Goal: Task Accomplishment & Management: Use online tool/utility

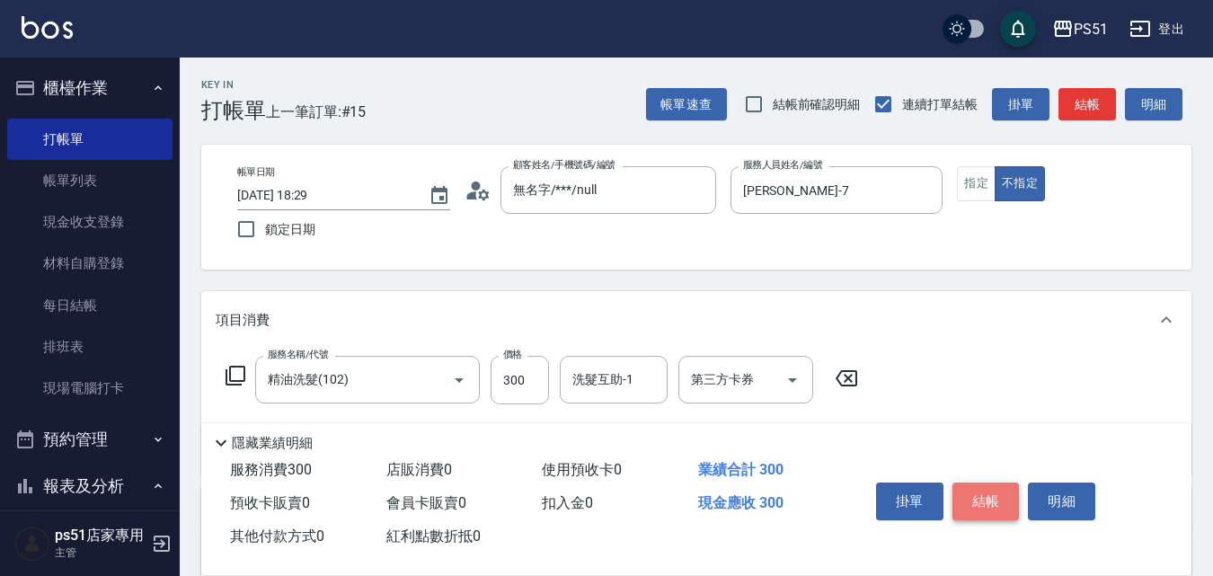
click at [979, 489] on button "結帳" at bounding box center [986, 502] width 67 height 38
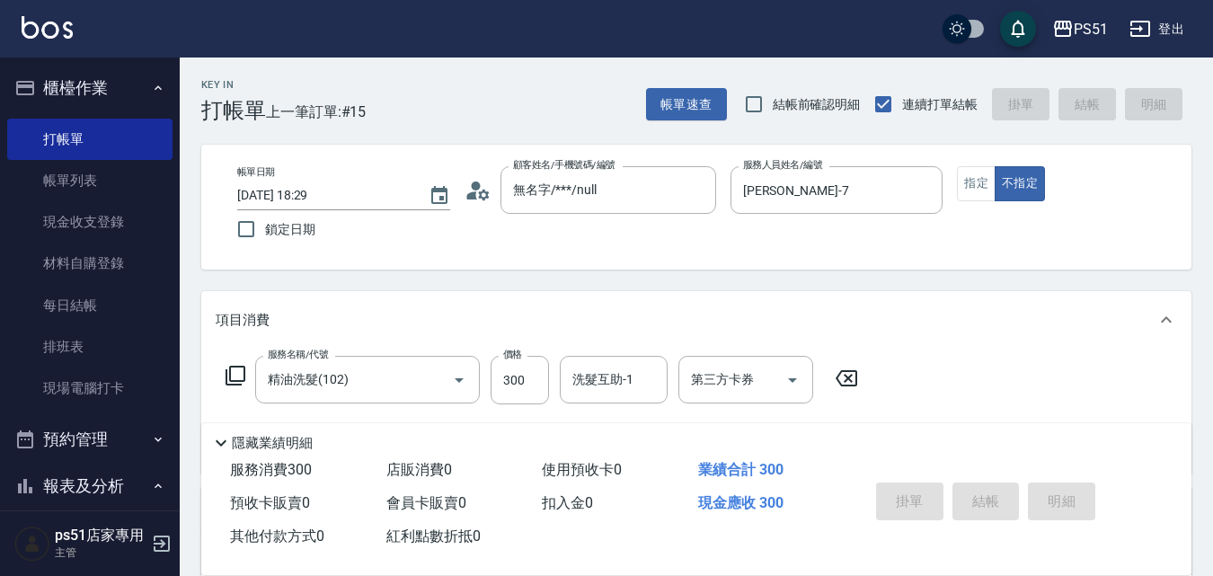
type input "[DATE] 19:09"
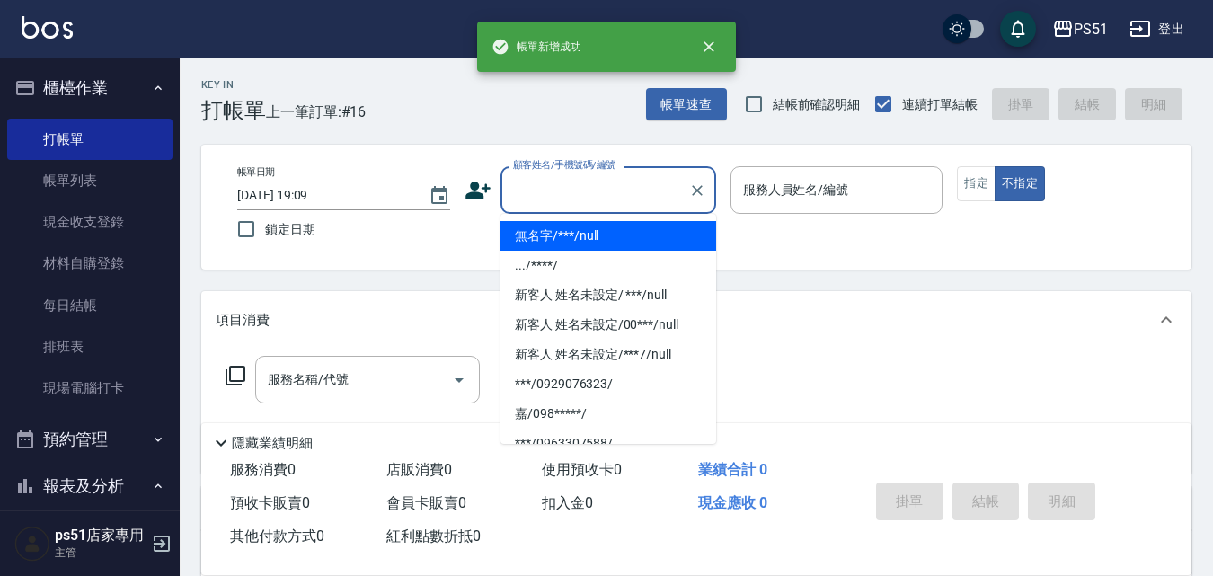
type input "無名字/***/null"
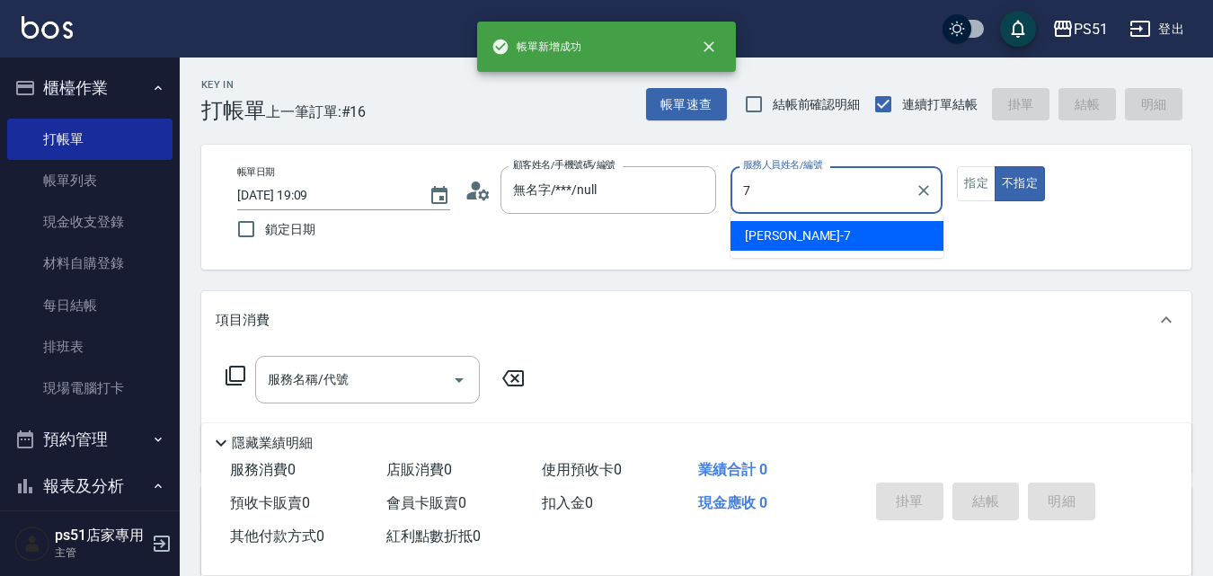
type input "[PERSON_NAME]-7"
type button "false"
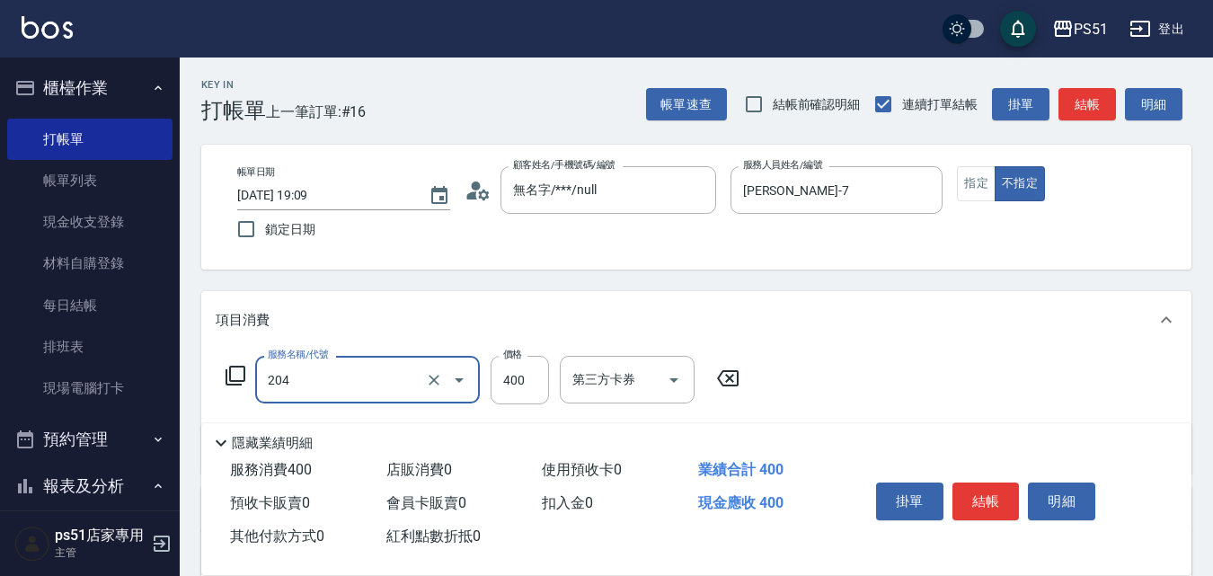
type input "B級洗+剪(204)"
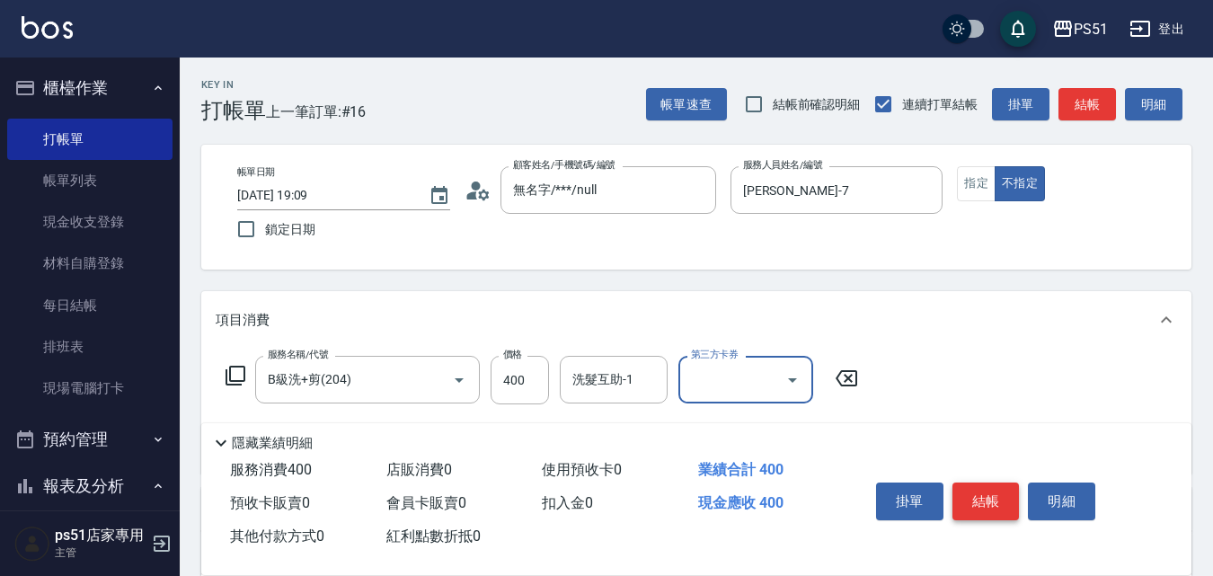
click at [1004, 494] on button "結帳" at bounding box center [986, 502] width 67 height 38
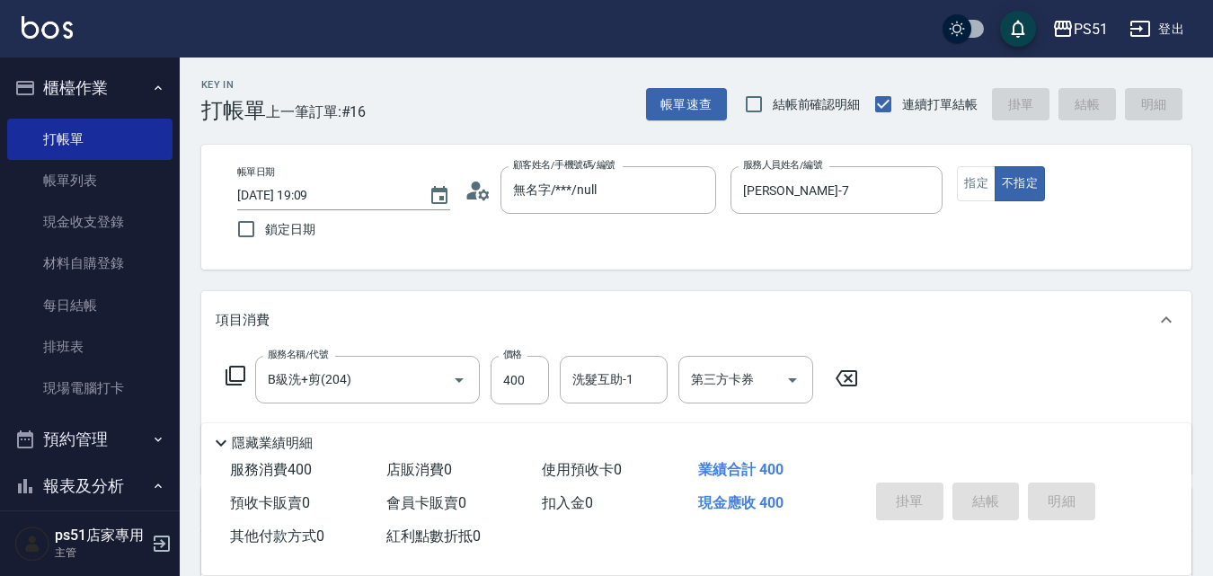
type input "[DATE] 19:10"
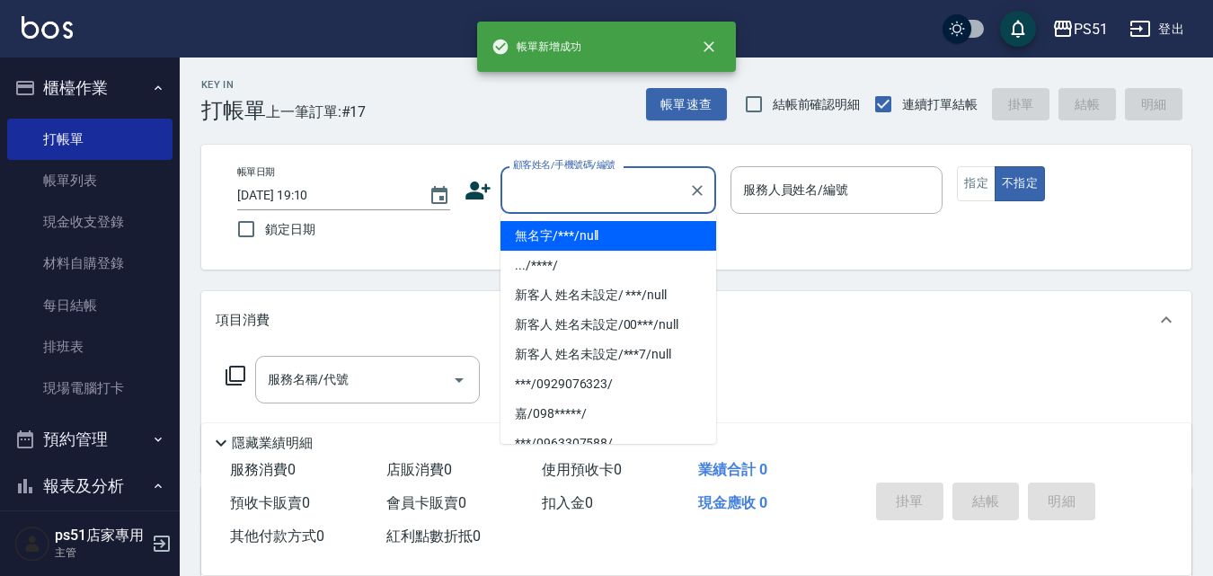
type input "無名字/***/null"
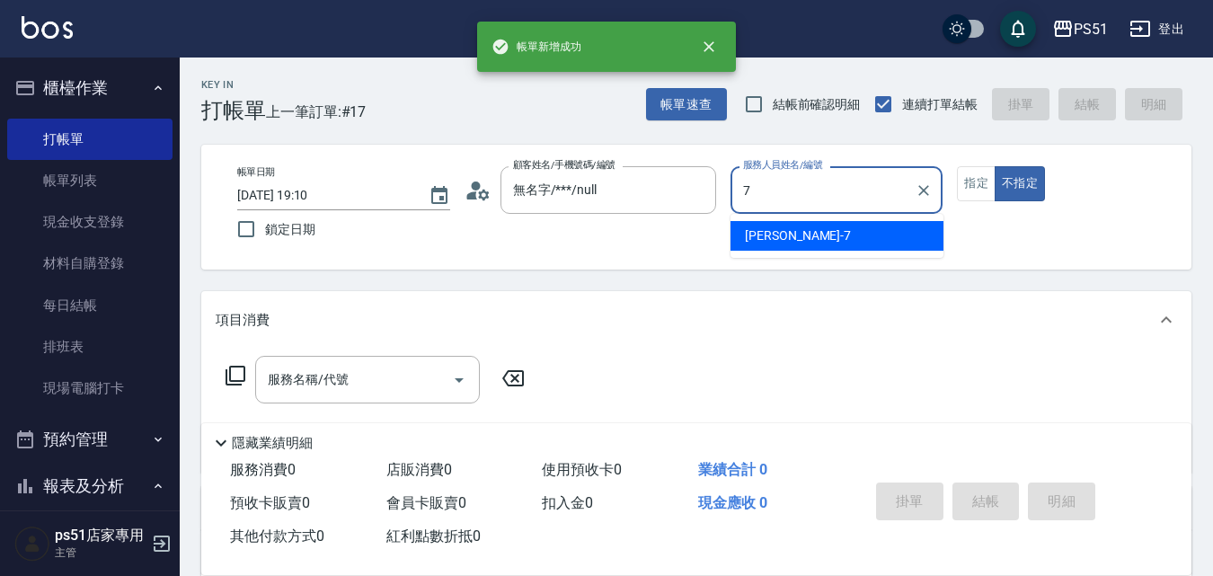
type input "[PERSON_NAME]-7"
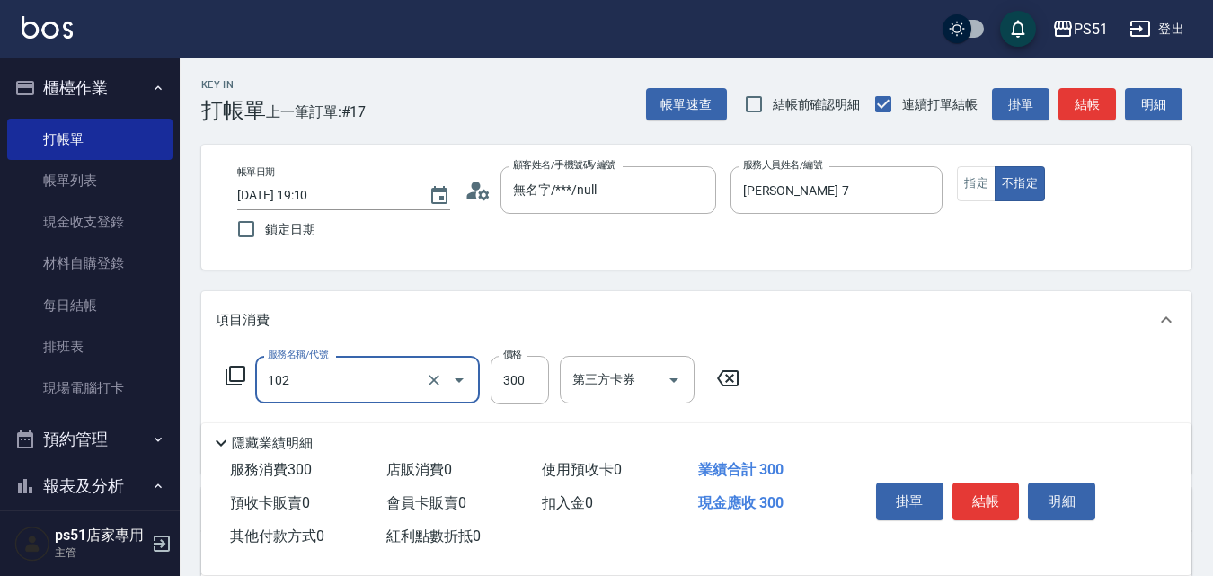
type input "精油洗髮(102)"
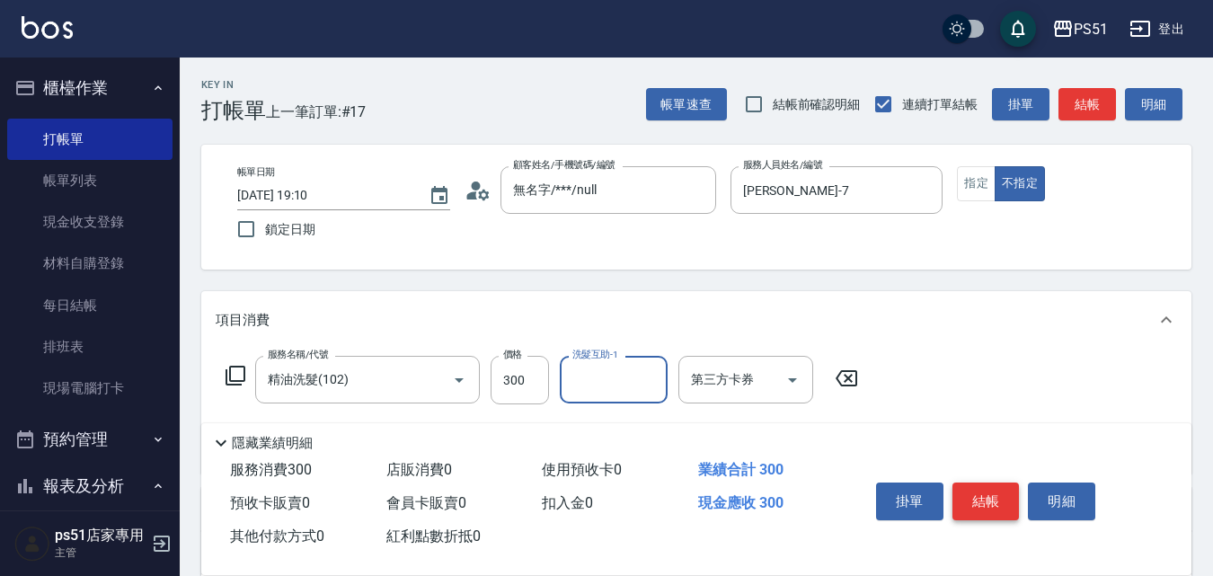
click at [986, 491] on button "結帳" at bounding box center [986, 502] width 67 height 38
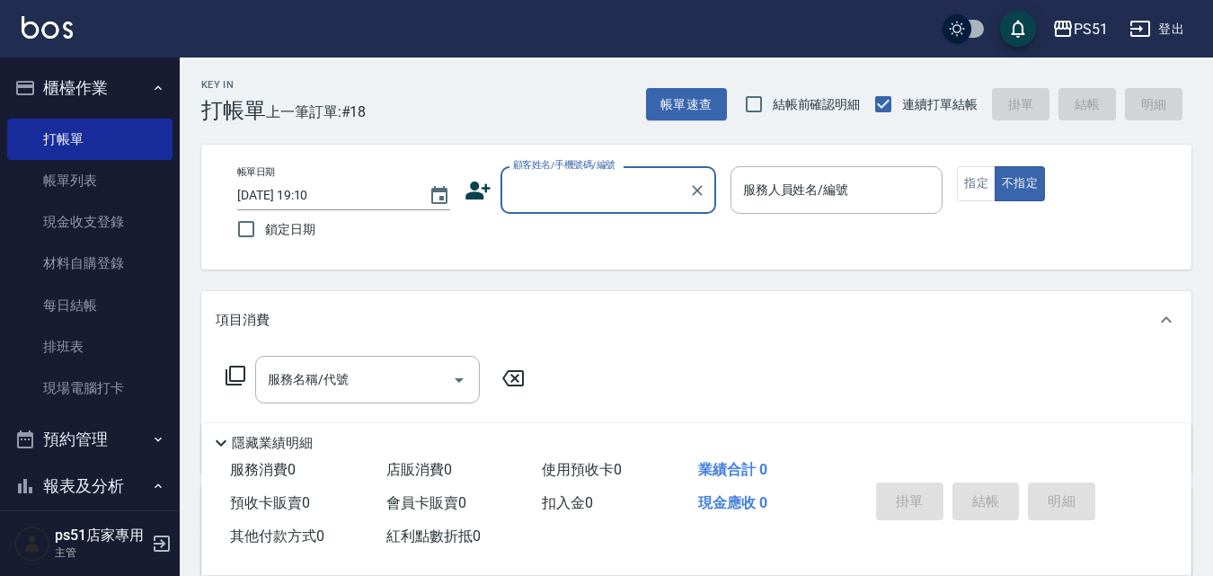
click at [607, 191] on input "顧客姓名/手機號碼/編號" at bounding box center [595, 189] width 173 height 31
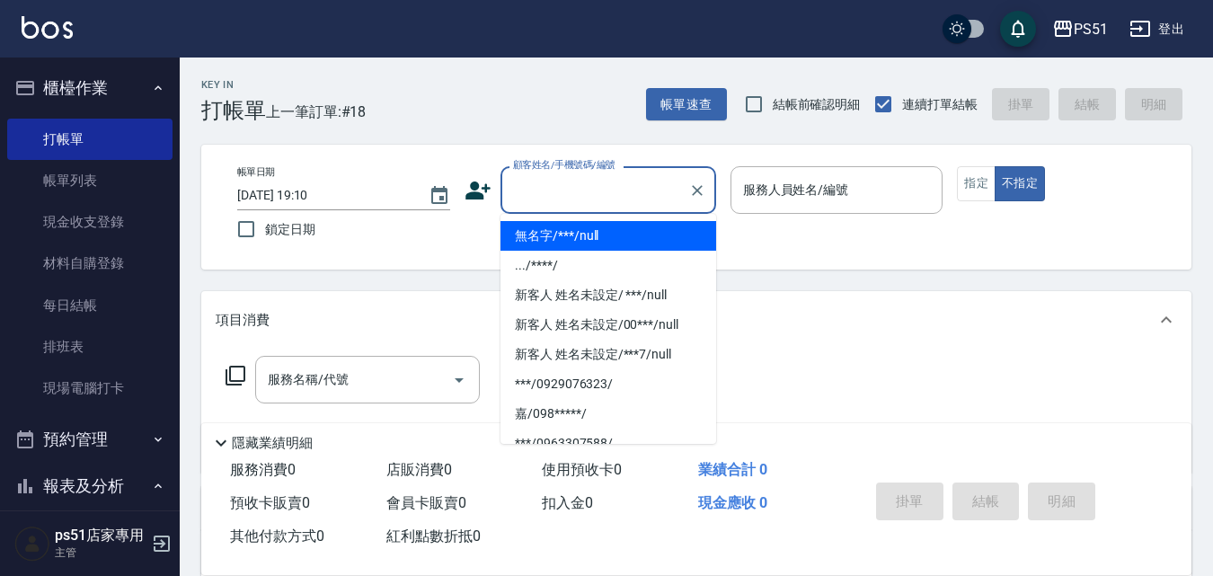
click at [606, 245] on li "無名字/***/null" at bounding box center [609, 236] width 216 height 30
type input "無名字/***/null"
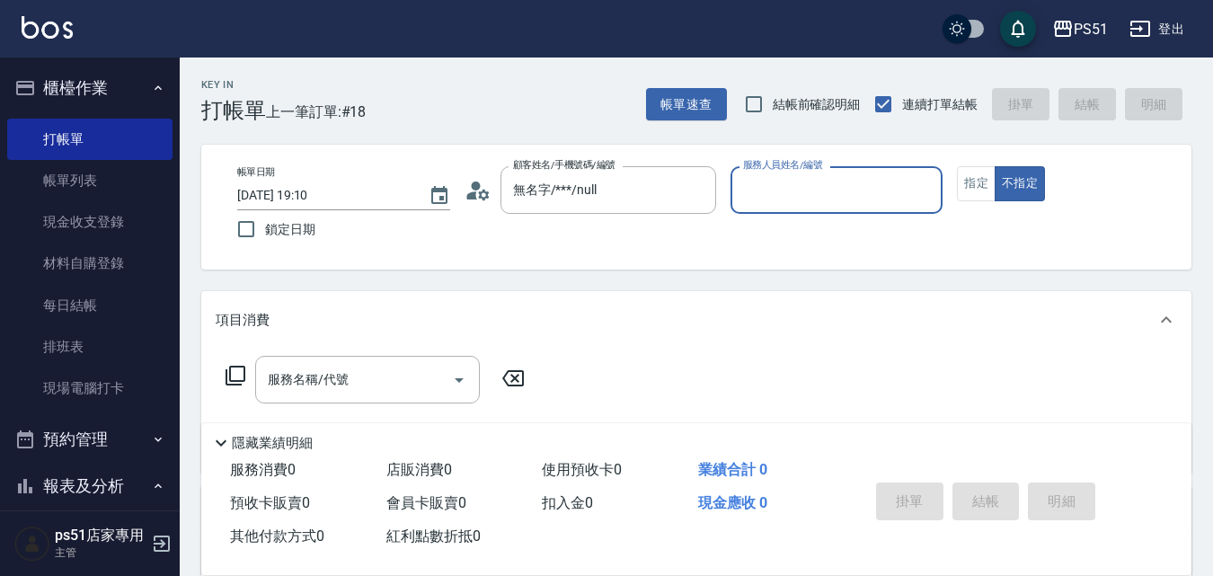
click at [775, 186] on input "服務人員姓名/編號" at bounding box center [837, 189] width 197 height 31
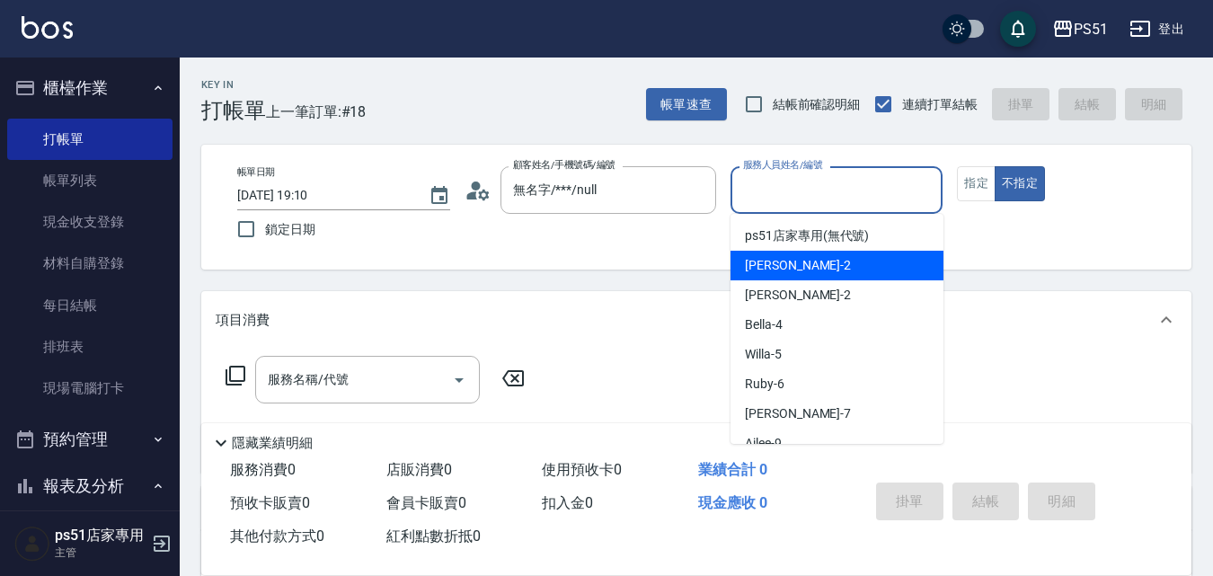
click at [797, 263] on div "[PERSON_NAME] -2" at bounding box center [837, 266] width 213 height 30
type input "[PERSON_NAME]-2"
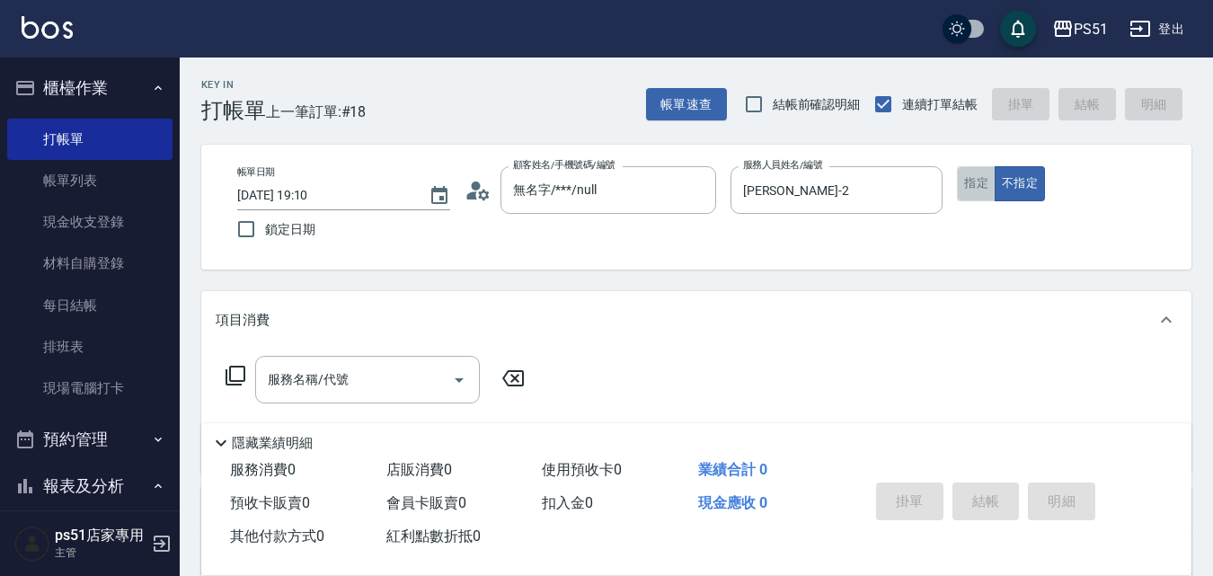
click at [977, 188] on button "指定" at bounding box center [976, 183] width 39 height 35
click at [380, 396] on div "服務名稱/代號" at bounding box center [367, 380] width 225 height 48
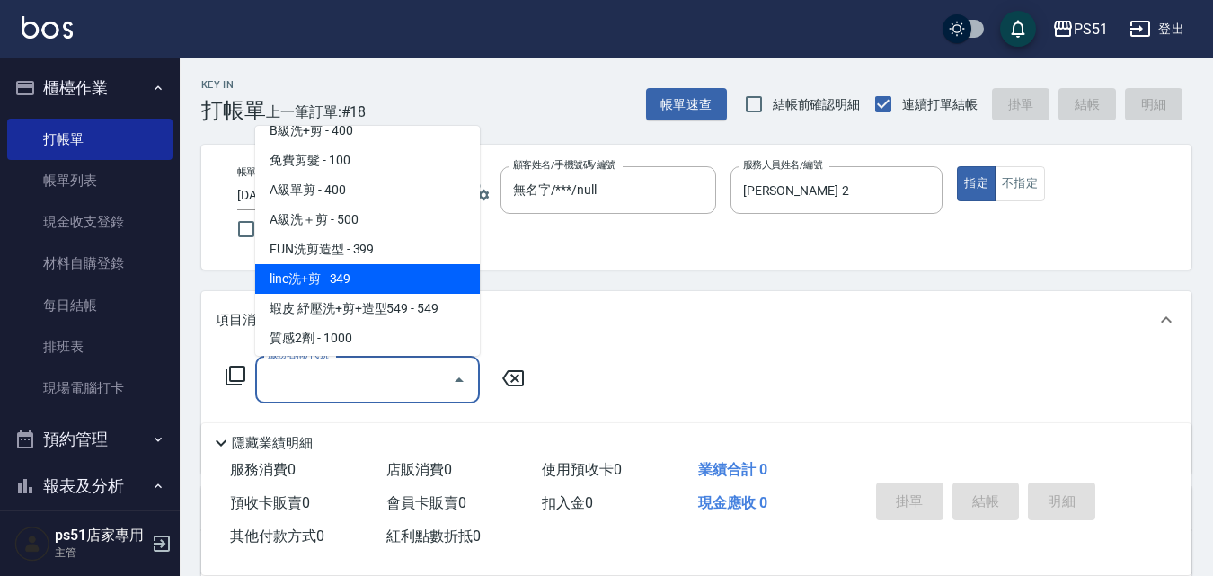
scroll to position [420, 0]
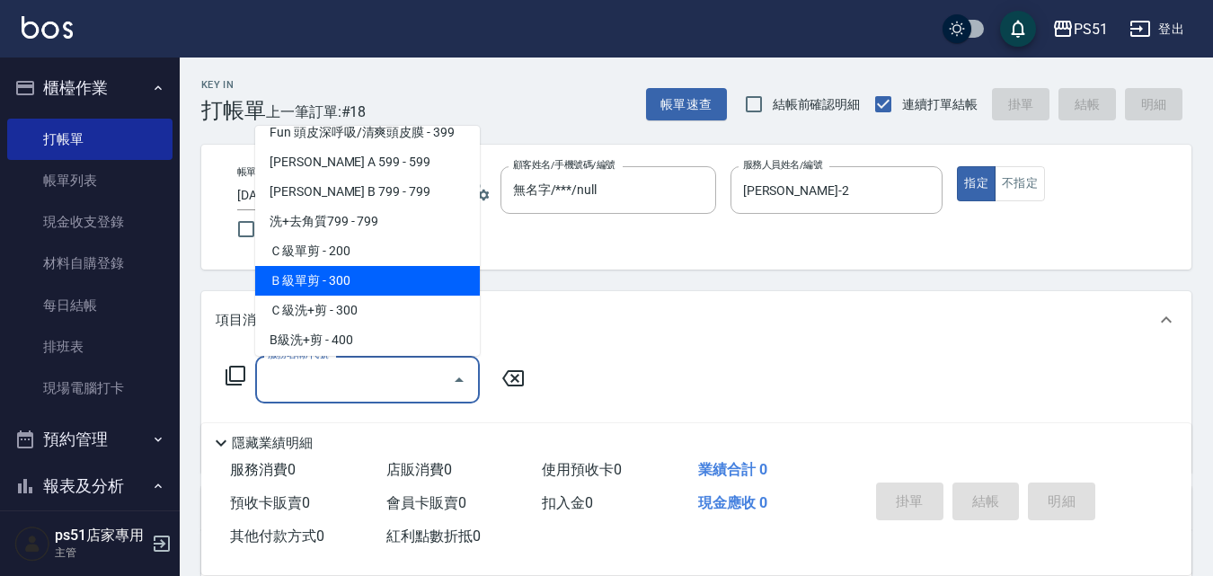
click at [376, 276] on span "Ｂ級單剪 - 300" at bounding box center [367, 281] width 225 height 30
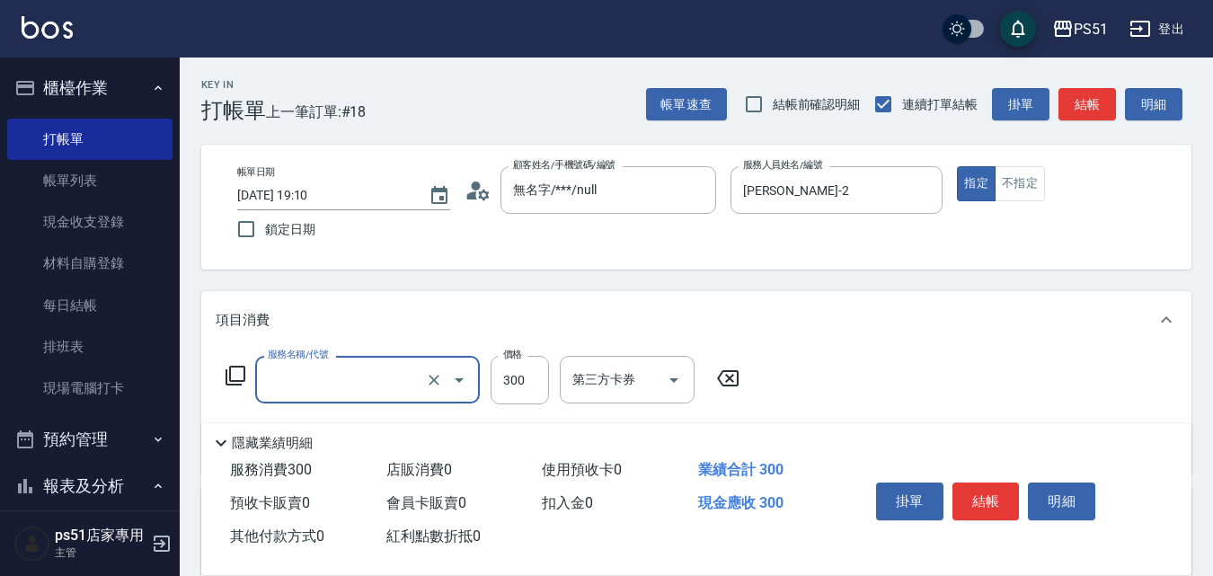
type input "Ｂ級單剪(202)"
click at [992, 491] on button "結帳" at bounding box center [986, 502] width 67 height 38
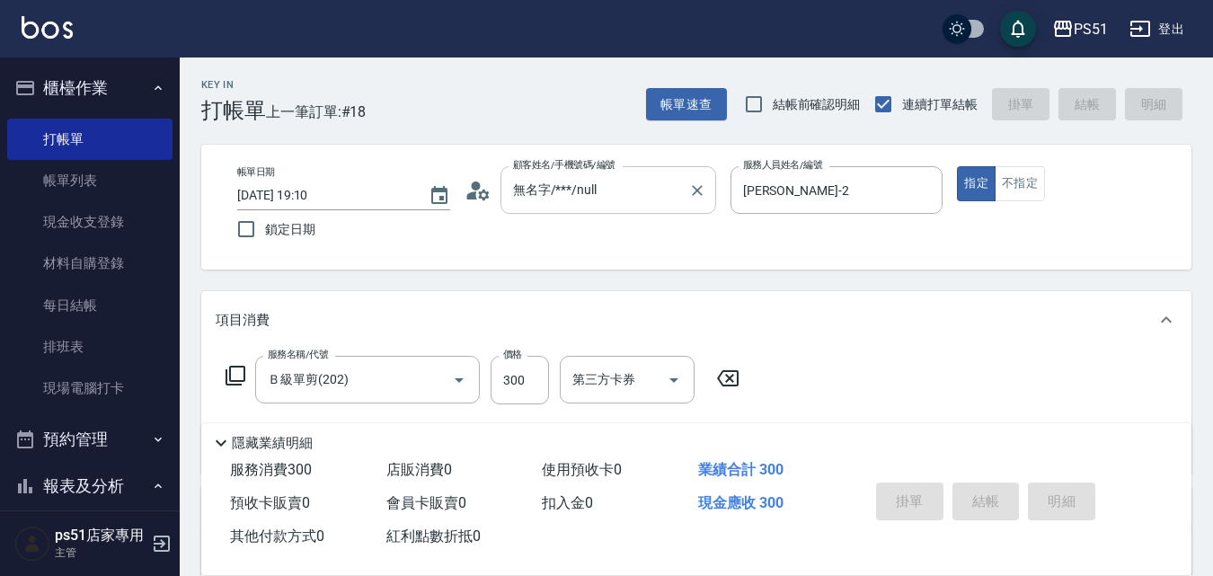
type input "[DATE] 19:26"
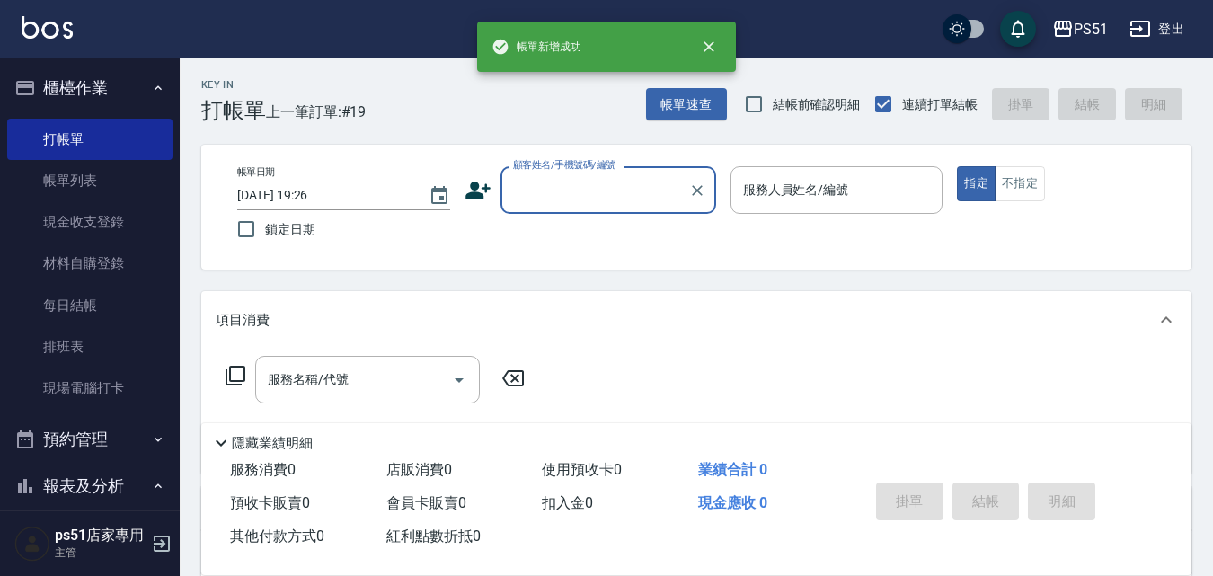
click at [563, 196] on input "顧客姓名/手機號碼/編號" at bounding box center [595, 189] width 173 height 31
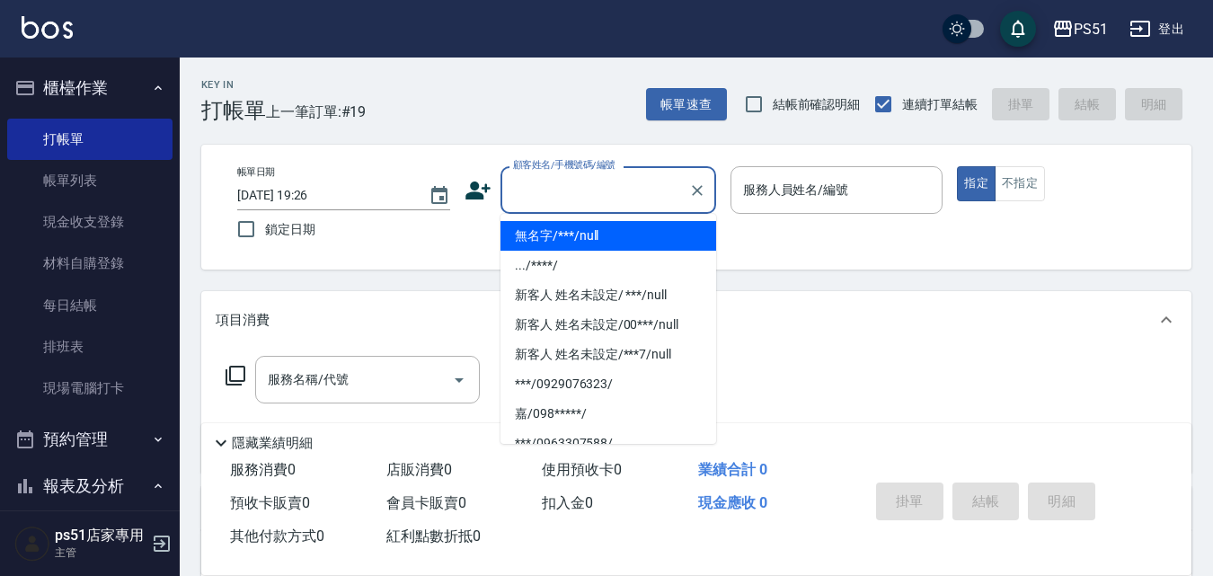
click at [596, 243] on li "無名字/***/null" at bounding box center [609, 236] width 216 height 30
type input "無名字/***/null"
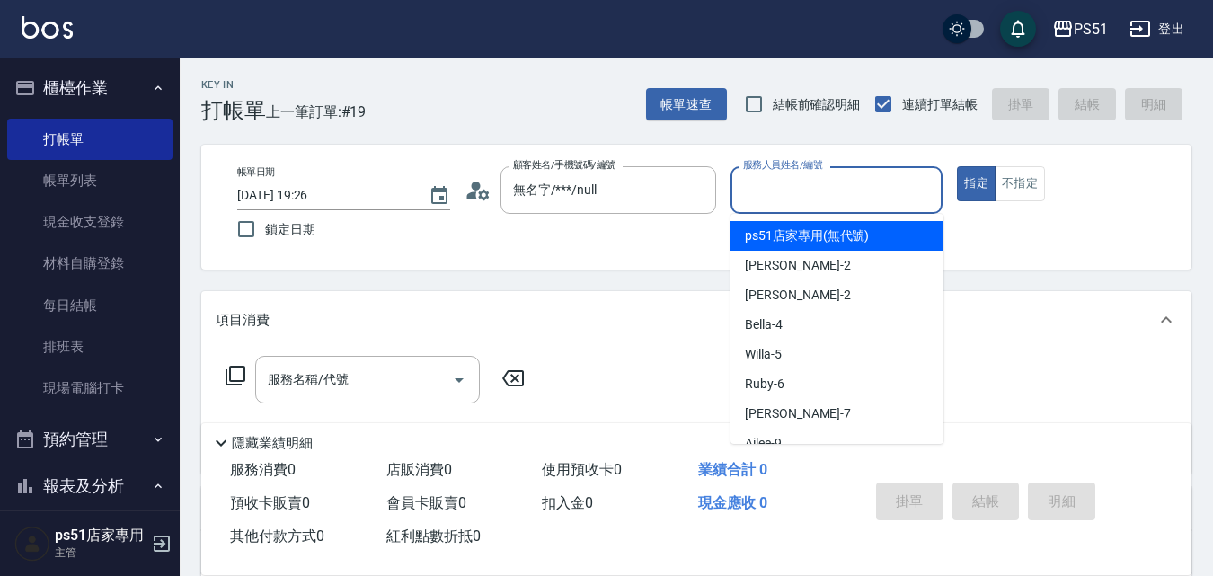
click at [829, 200] on input "服務人員姓名/編號" at bounding box center [837, 189] width 197 height 31
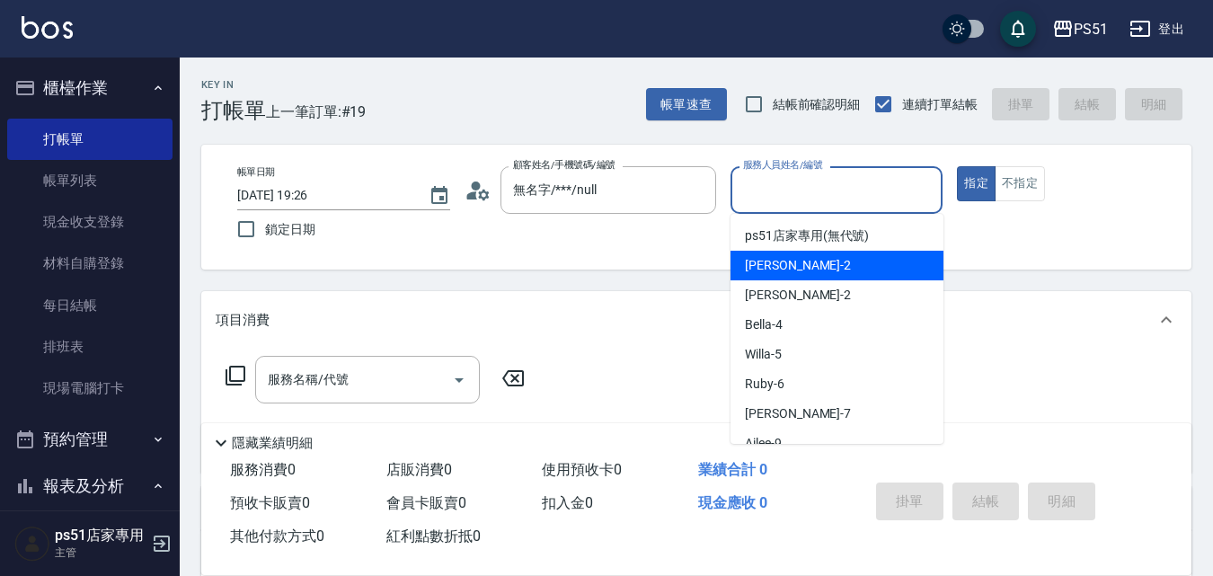
click at [777, 267] on span "[PERSON_NAME] -2" at bounding box center [798, 265] width 106 height 19
type input "[PERSON_NAME]-2"
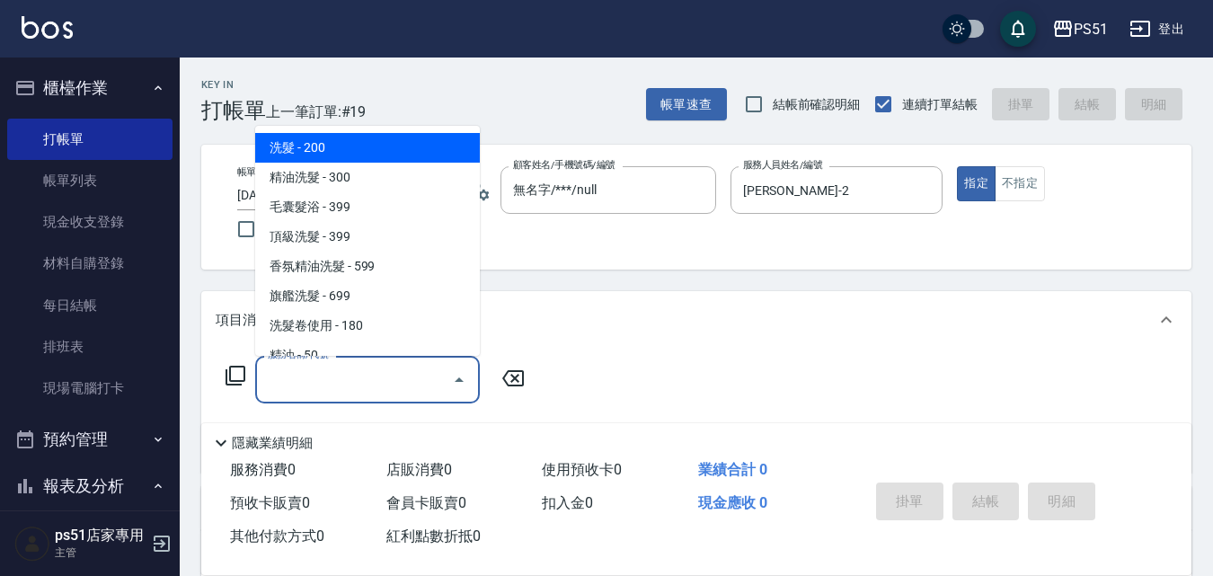
click at [341, 375] on div "服務名稱/代號 服務名稱/代號" at bounding box center [367, 380] width 225 height 48
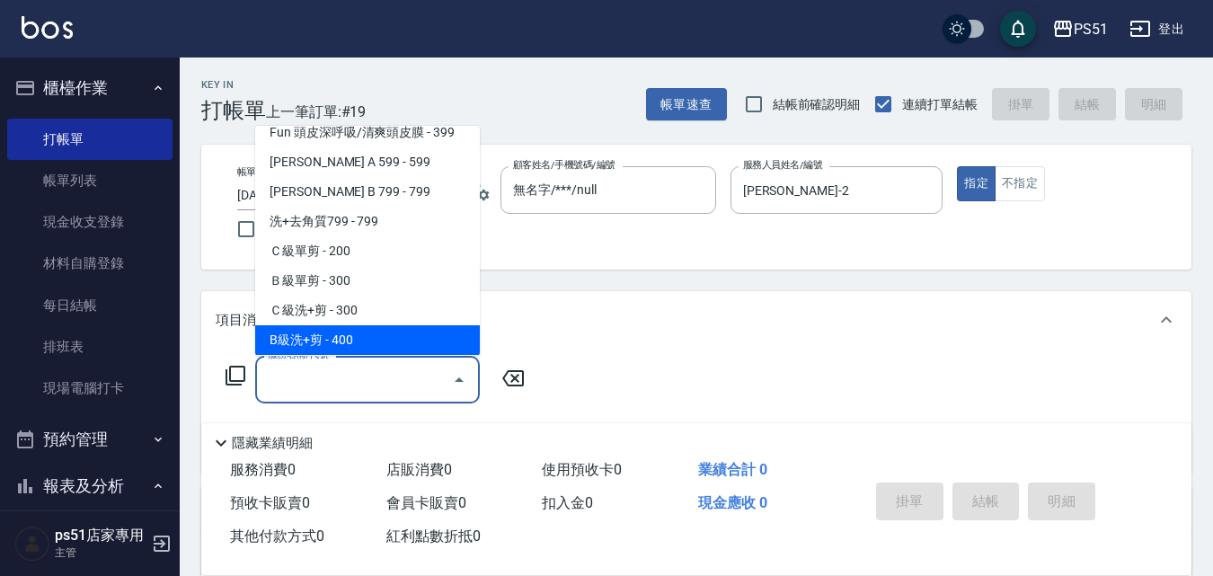
click at [347, 336] on span "B級洗+剪 - 400" at bounding box center [367, 340] width 225 height 30
type input "B級洗+剪(204)"
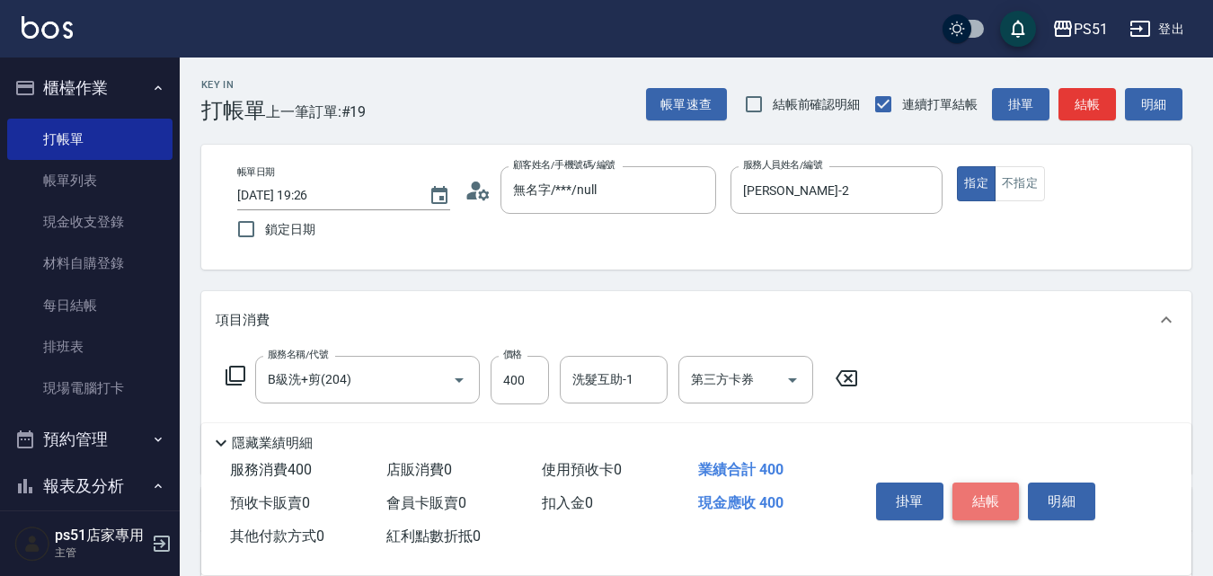
click at [973, 488] on button "結帳" at bounding box center [986, 502] width 67 height 38
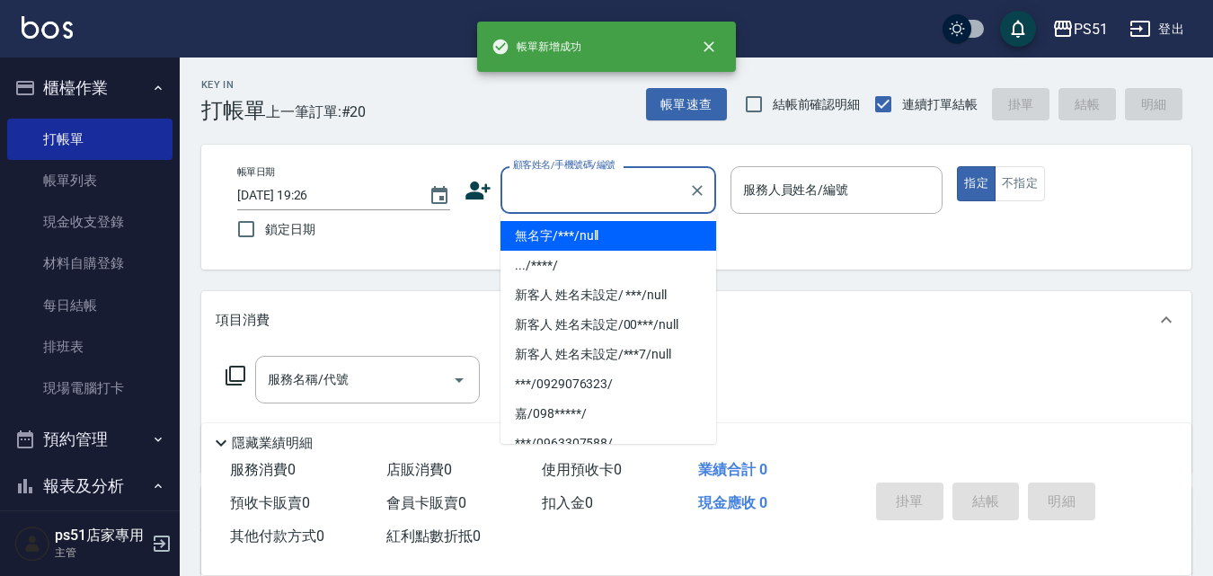
click at [554, 200] on input "顧客姓名/手機號碼/編號" at bounding box center [595, 189] width 173 height 31
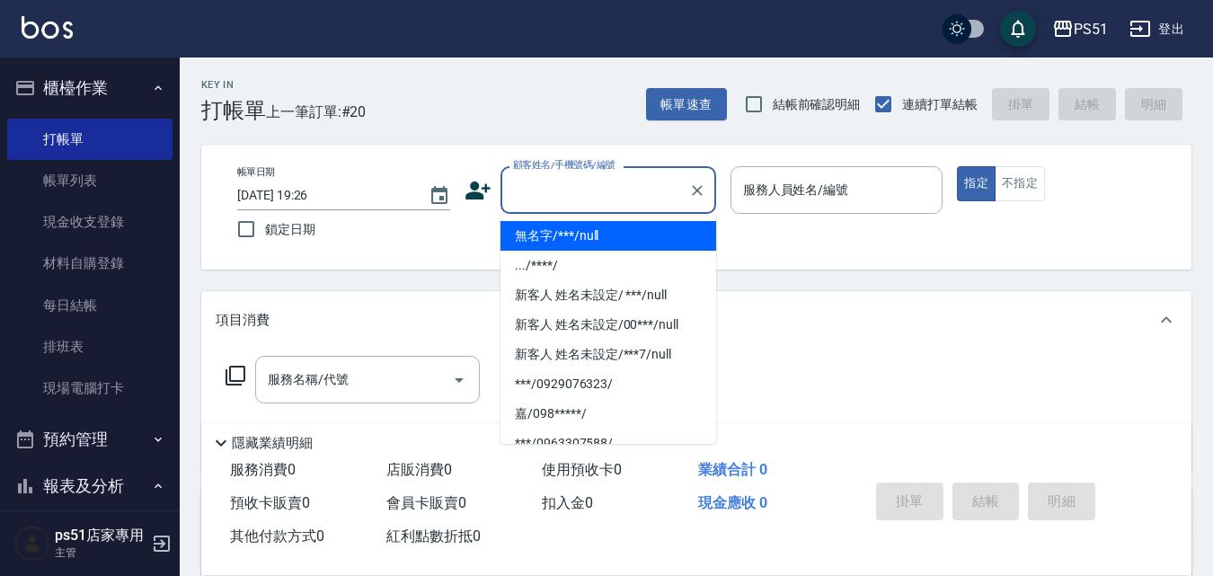
click at [578, 232] on li "無名字/***/null" at bounding box center [609, 236] width 216 height 30
type input "無名字/***/null"
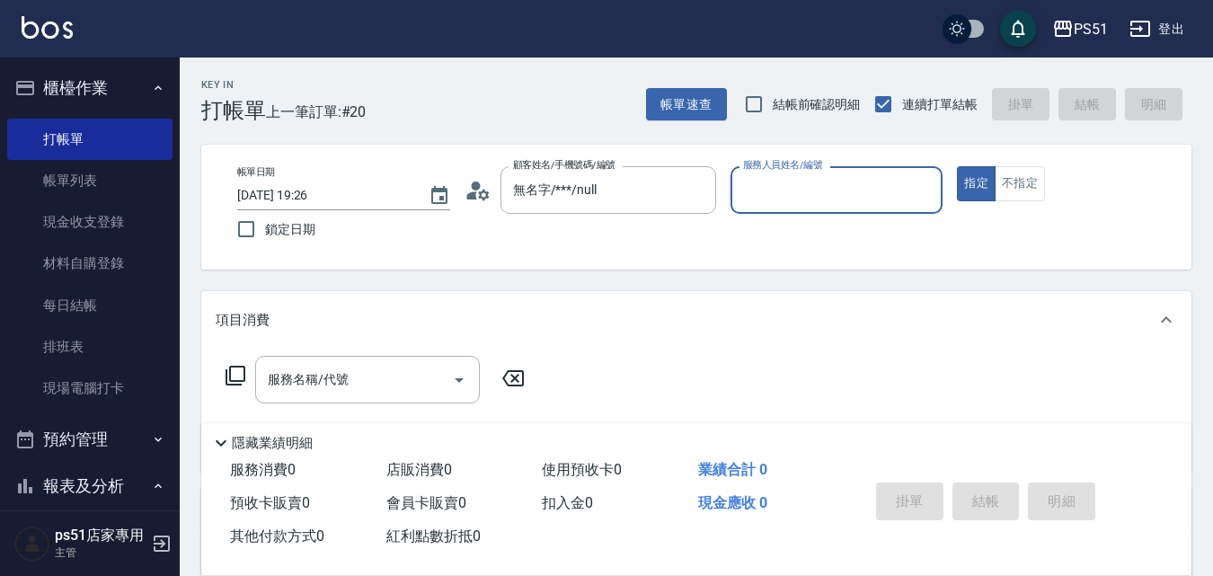
click at [771, 197] on input "服務人員姓名/編號" at bounding box center [837, 189] width 197 height 31
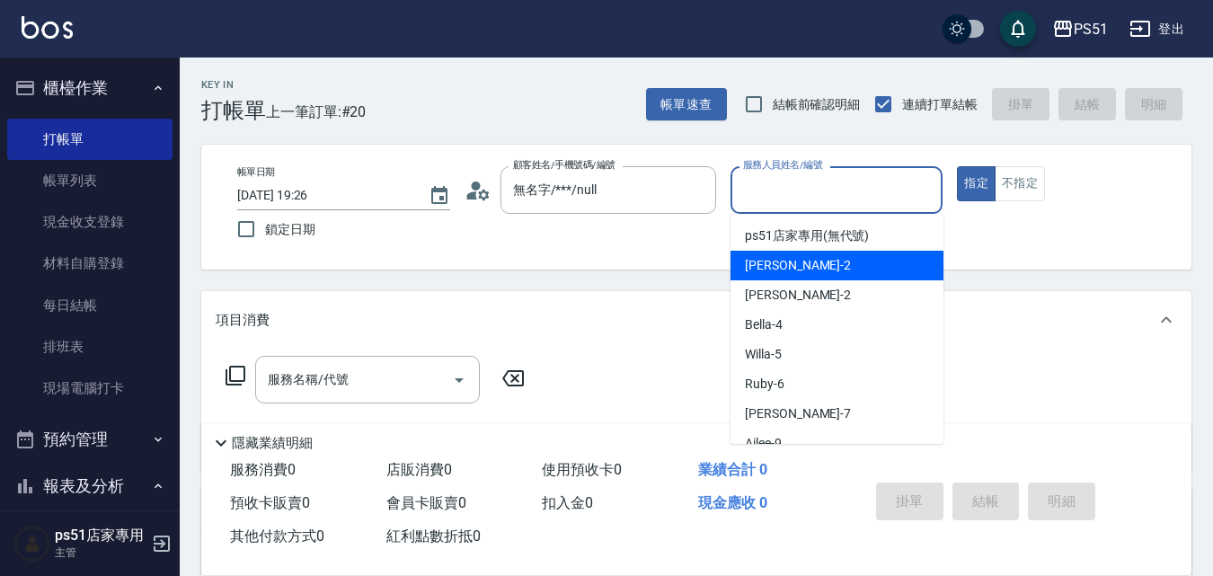
click at [786, 267] on div "[PERSON_NAME] -2" at bounding box center [837, 266] width 213 height 30
type input "[PERSON_NAME]-2"
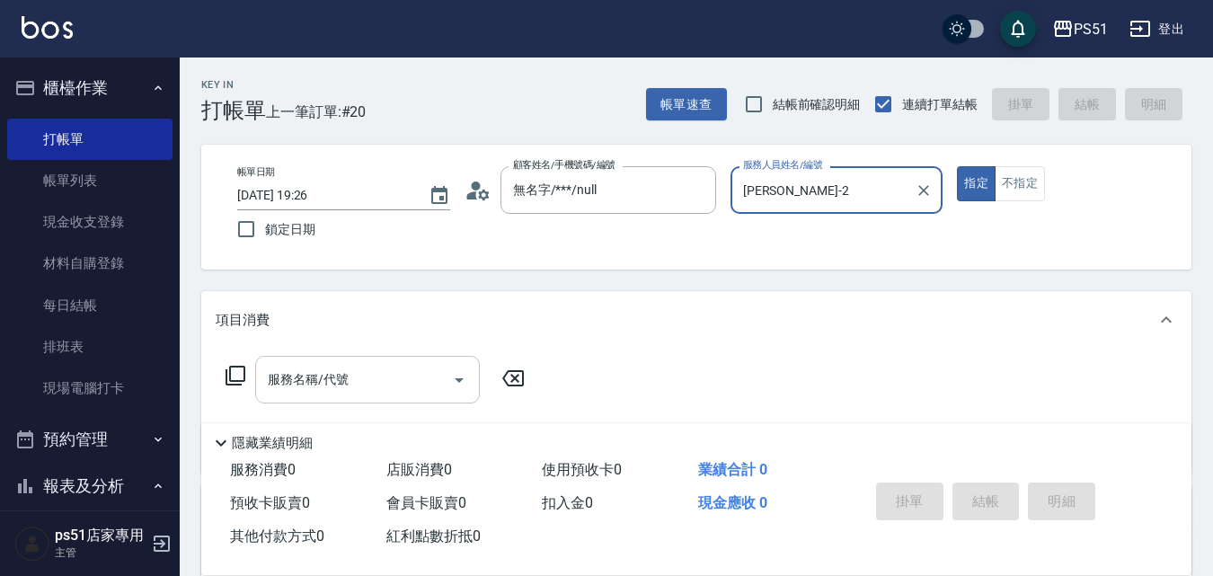
click at [360, 377] on input "服務名稱/代號" at bounding box center [354, 379] width 182 height 31
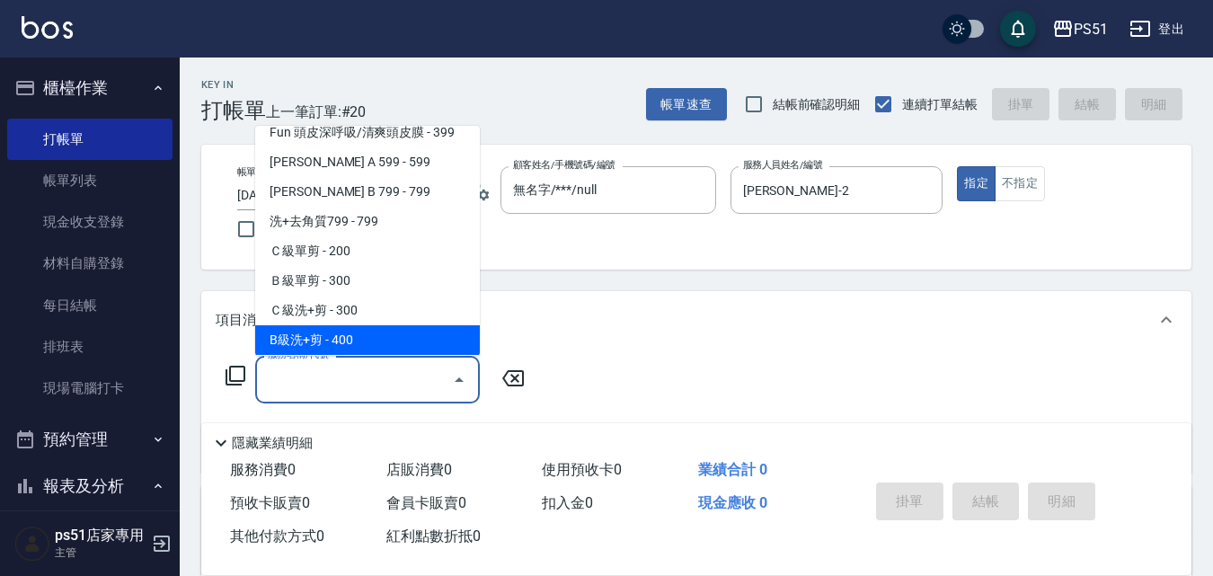
click at [368, 330] on span "B級洗+剪 - 400" at bounding box center [367, 340] width 225 height 30
type input "B級洗+剪(204)"
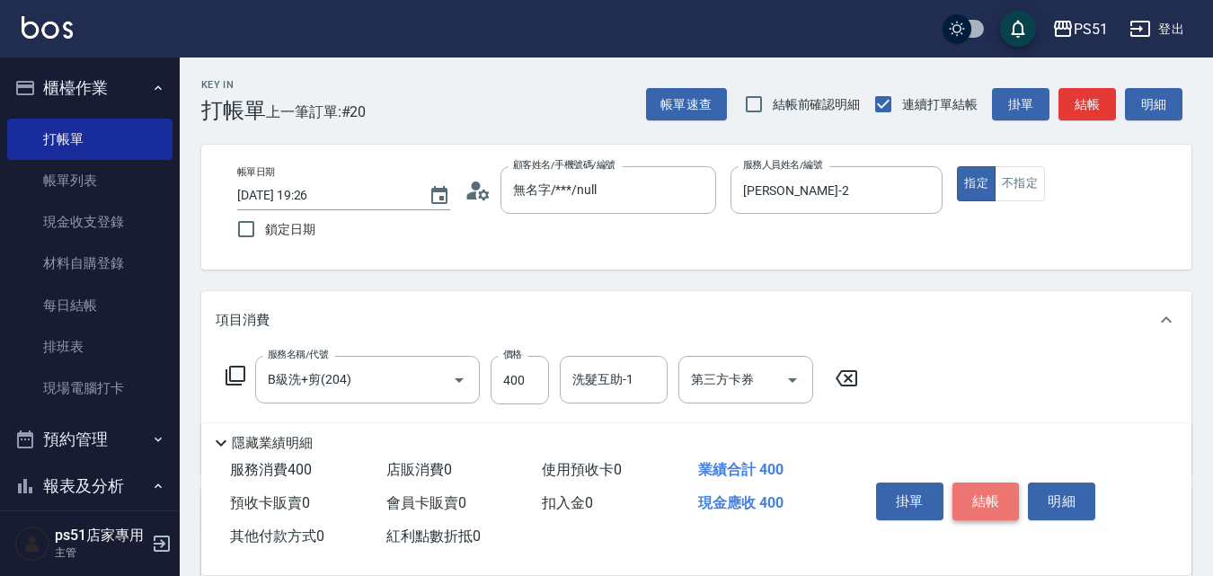
click at [985, 497] on button "結帳" at bounding box center [986, 502] width 67 height 38
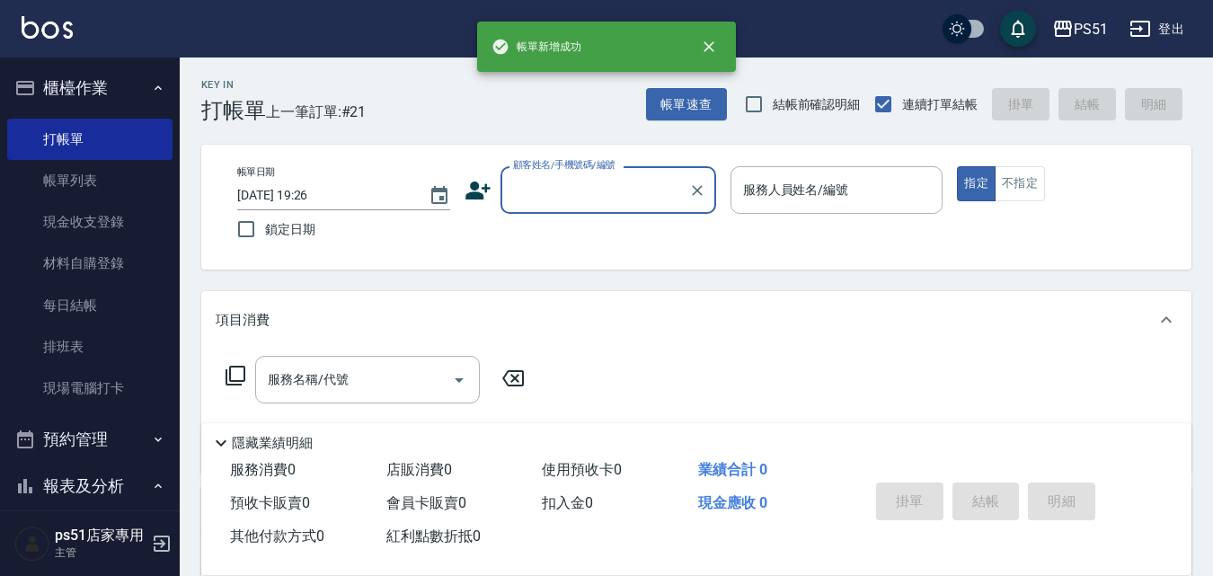
click at [528, 195] on input "顧客姓名/手機號碼/編號" at bounding box center [595, 189] width 173 height 31
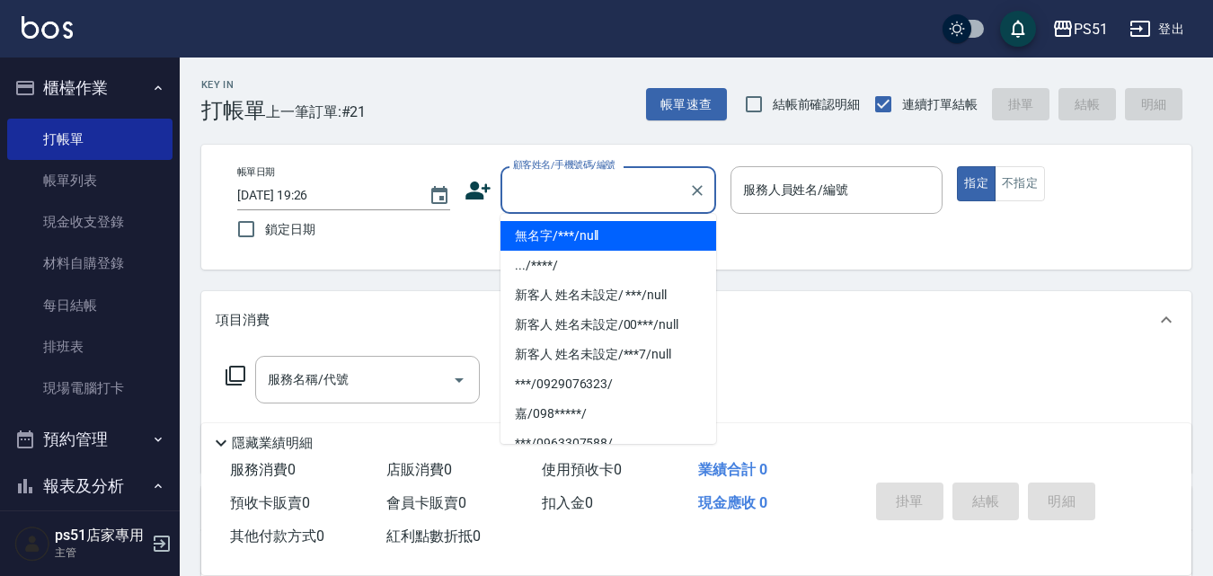
click at [614, 230] on li "無名字/***/null" at bounding box center [609, 236] width 216 height 30
type input "無名字/***/null"
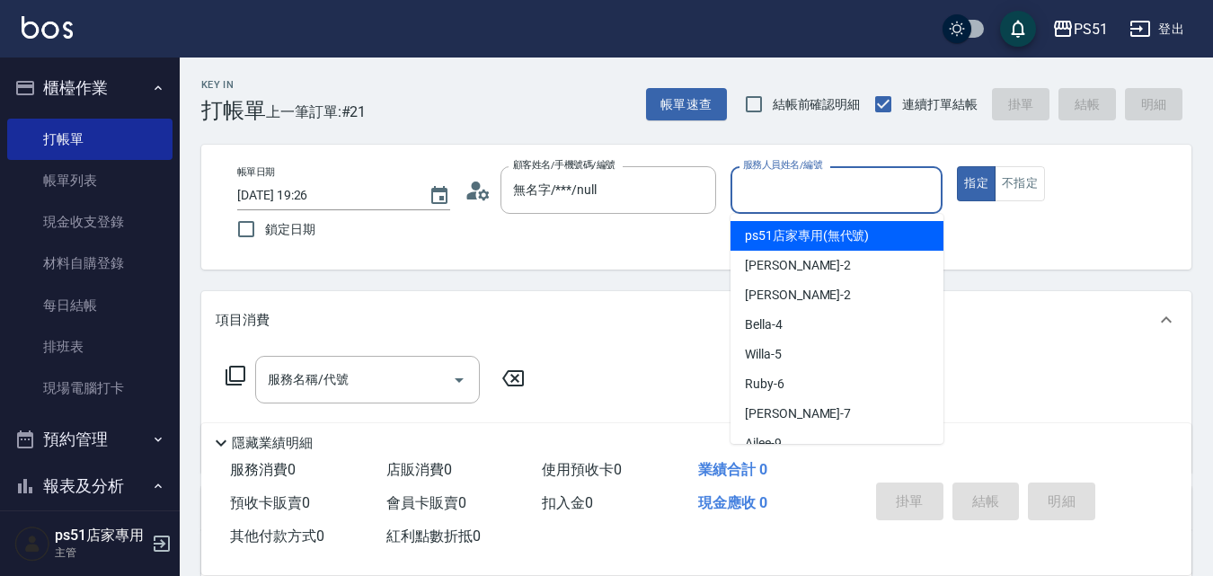
click at [801, 182] on input "服務人員姓名/編號" at bounding box center [837, 189] width 197 height 31
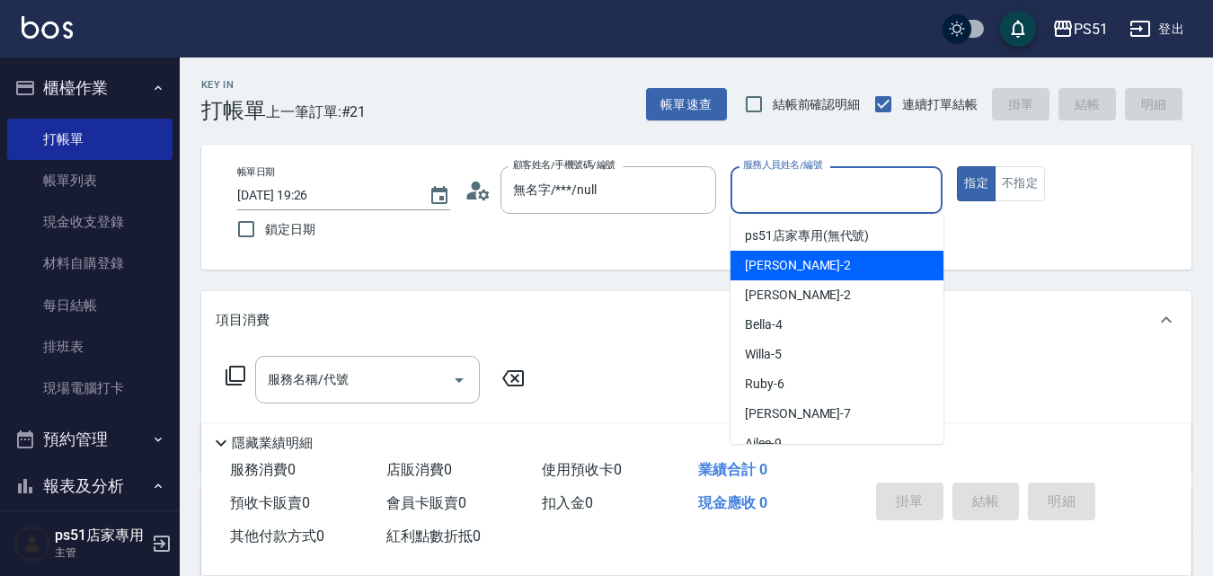
click at [786, 262] on div "[PERSON_NAME] -2" at bounding box center [837, 266] width 213 height 30
type input "[PERSON_NAME]-2"
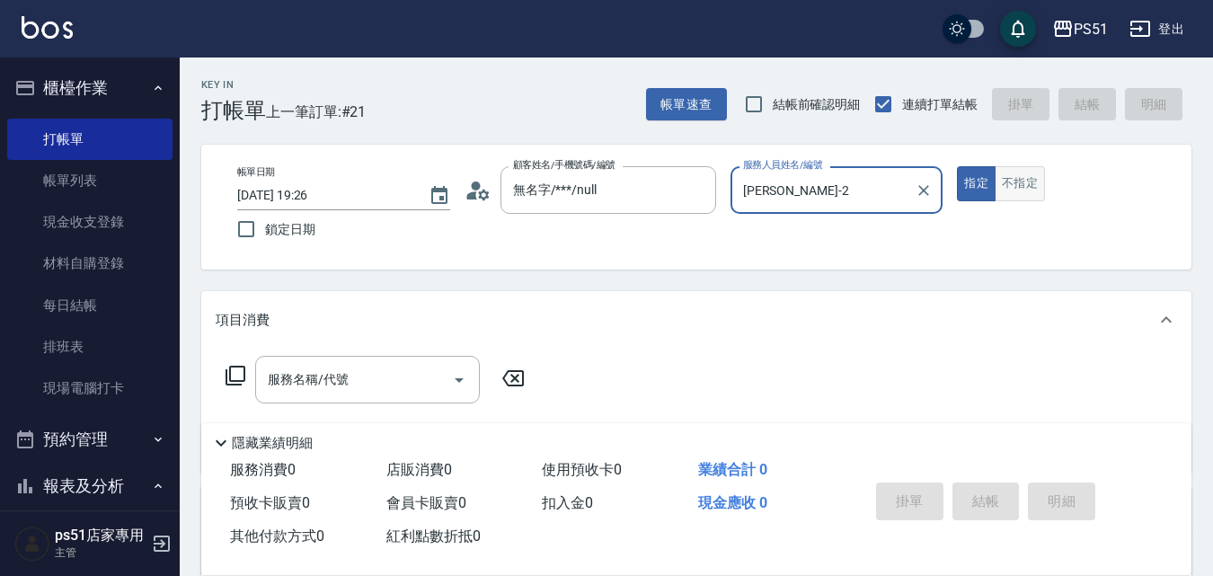
click at [1004, 187] on button "不指定" at bounding box center [1020, 183] width 50 height 35
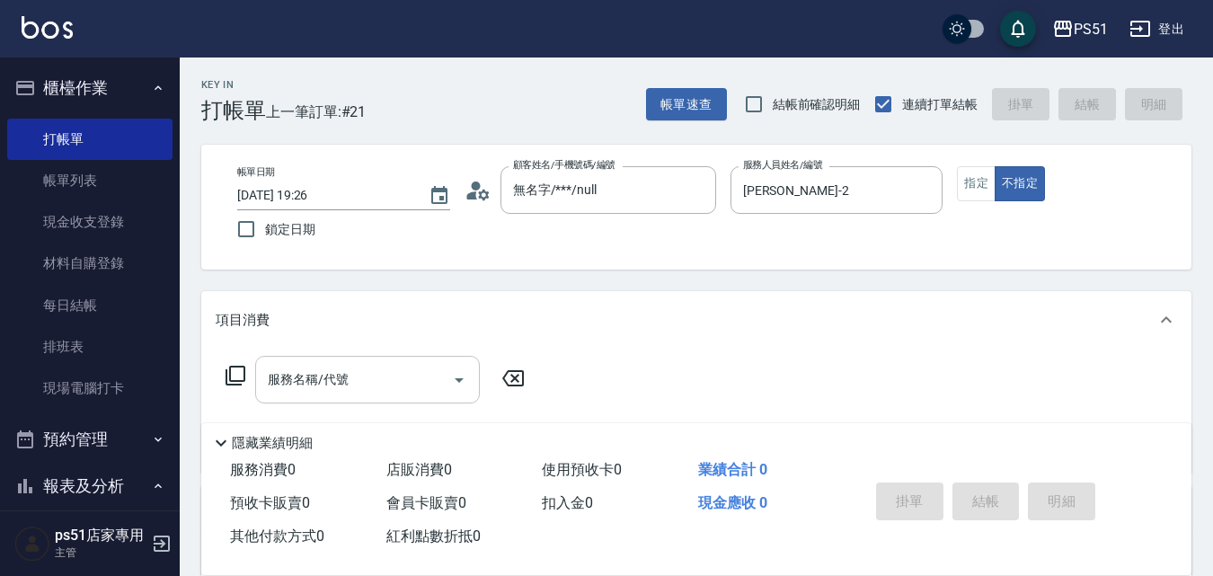
click at [355, 382] on input "服務名稱/代號" at bounding box center [354, 379] width 182 height 31
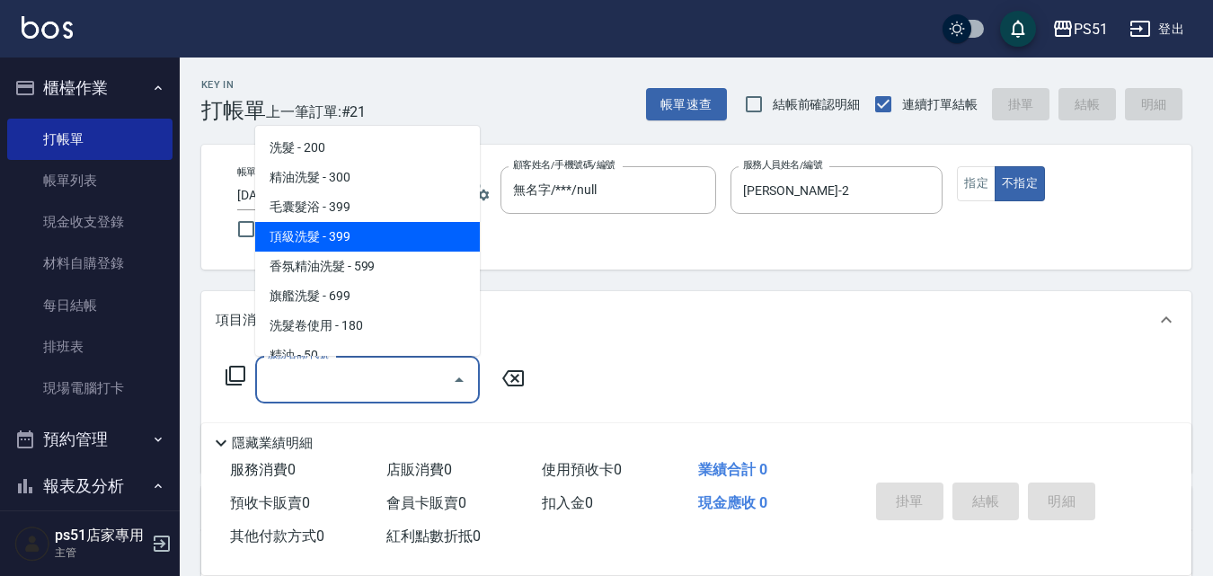
click at [388, 239] on span "頂級洗髮 - 399" at bounding box center [367, 237] width 225 height 30
type input "頂級洗髮(104)"
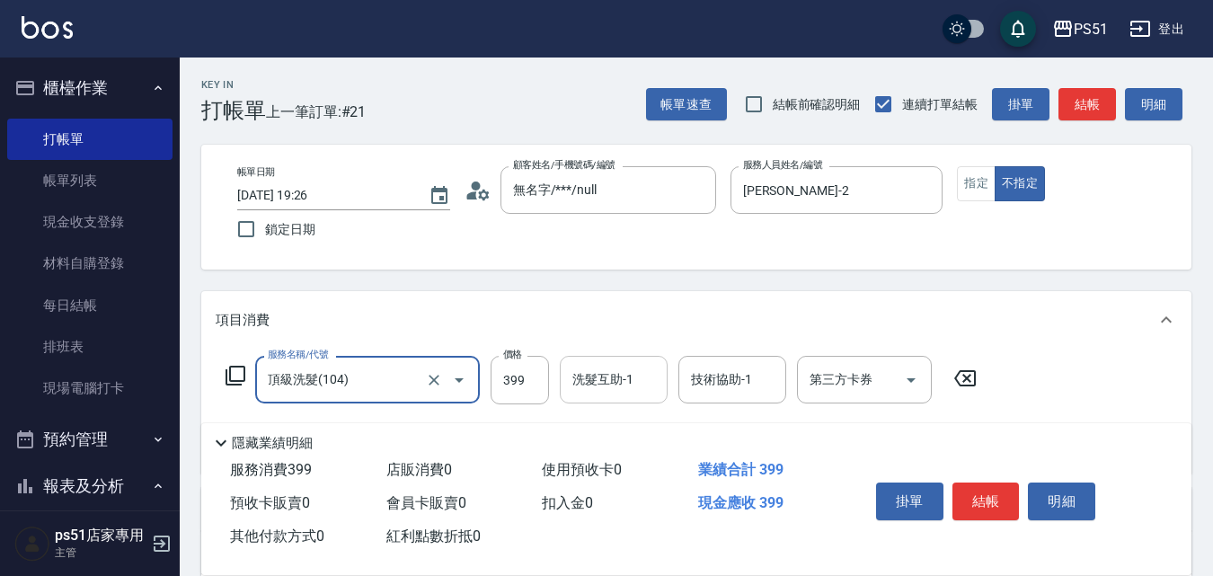
click at [632, 383] on input "洗髮互助-1" at bounding box center [614, 379] width 92 height 31
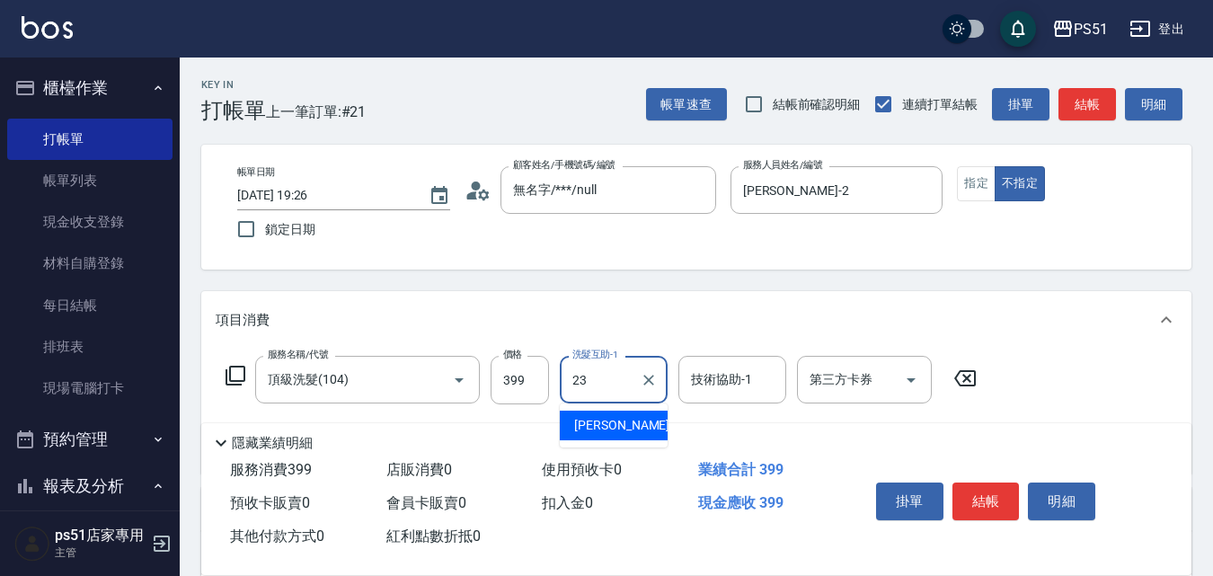
click at [598, 433] on span "孝恩 -23" at bounding box center [630, 425] width 113 height 19
type input "孝恩-23"
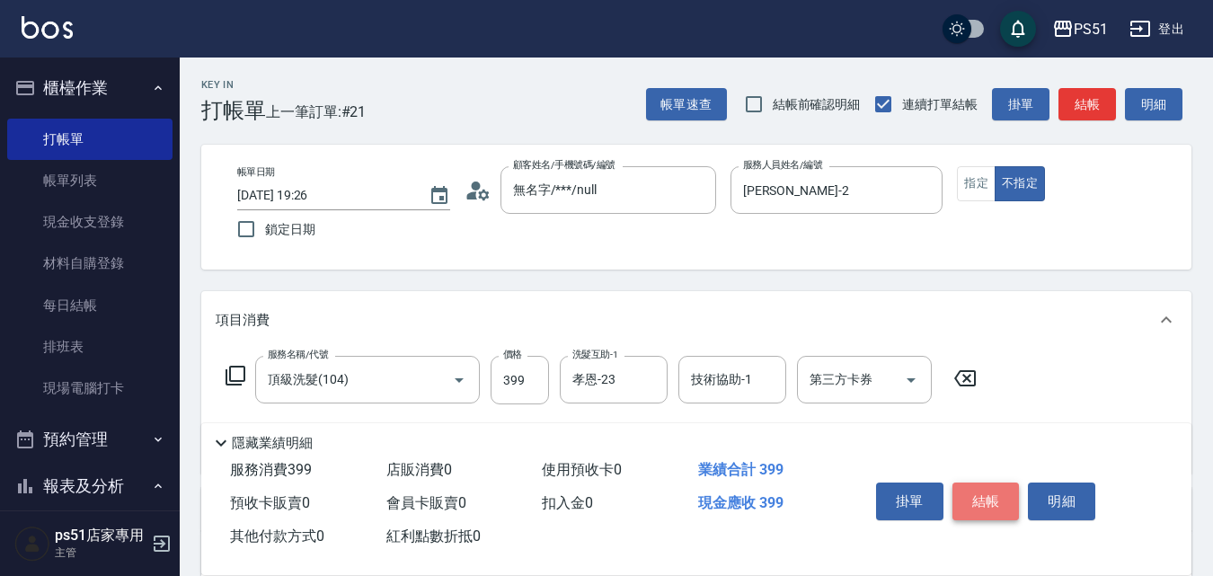
click at [985, 498] on button "結帳" at bounding box center [986, 502] width 67 height 38
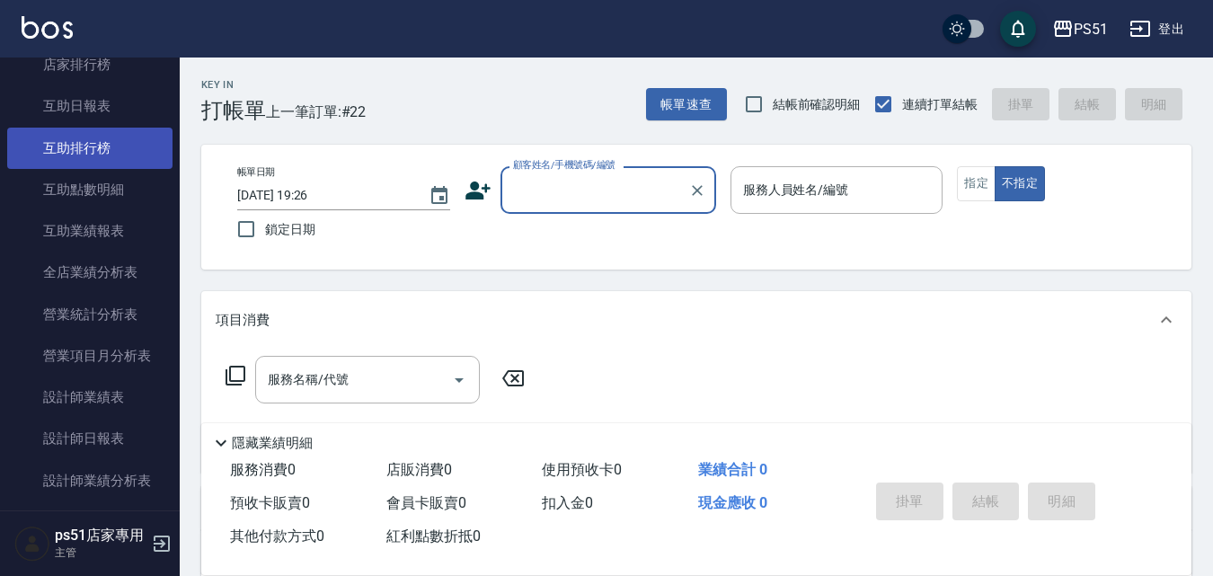
scroll to position [629, 0]
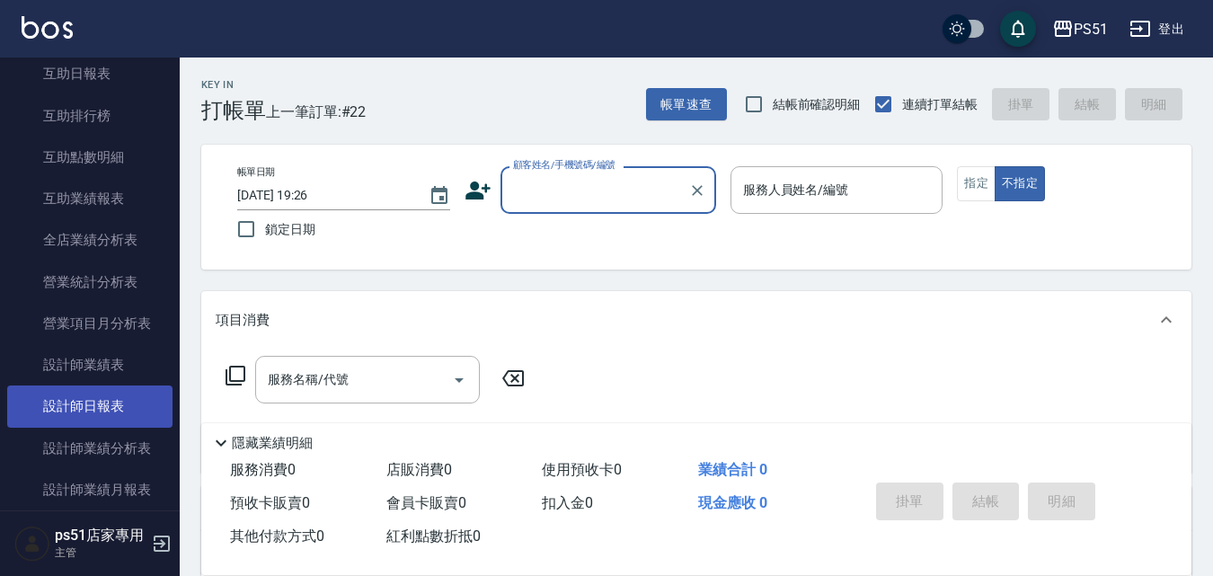
click at [127, 405] on link "設計師日報表" at bounding box center [89, 406] width 165 height 41
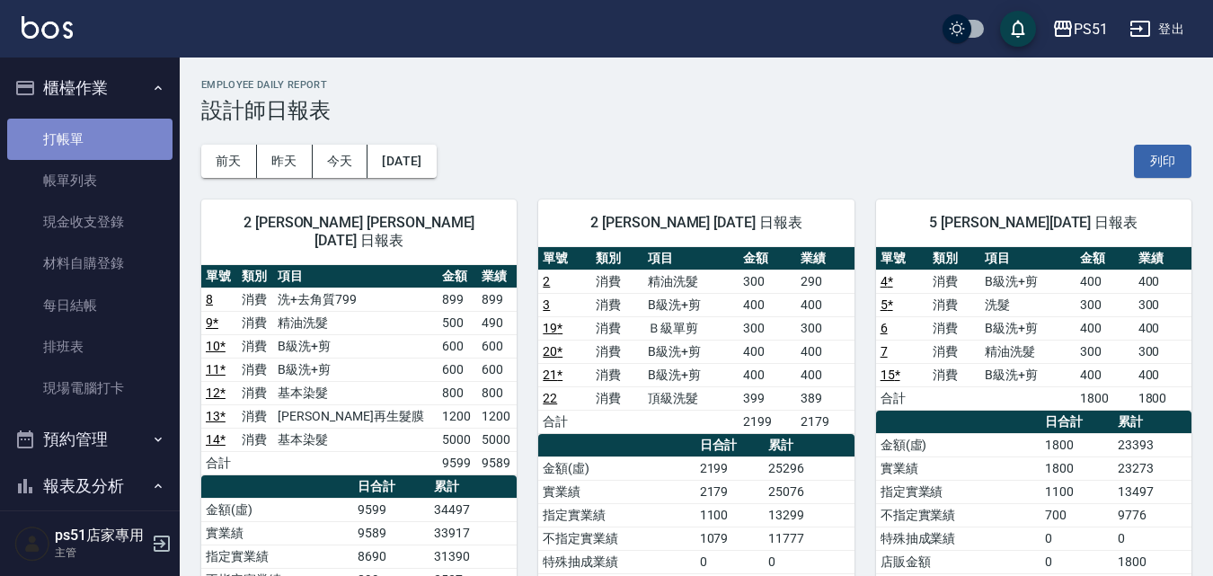
click at [92, 151] on link "打帳單" at bounding box center [89, 139] width 165 height 41
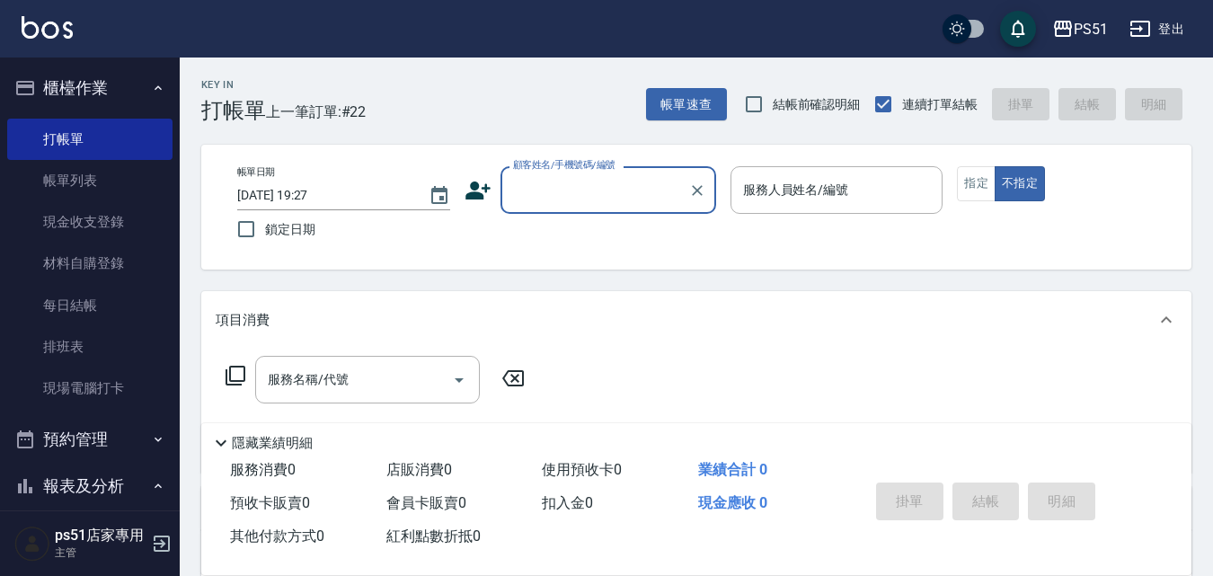
click at [623, 192] on input "顧客姓名/手機號碼/編號" at bounding box center [595, 189] width 173 height 31
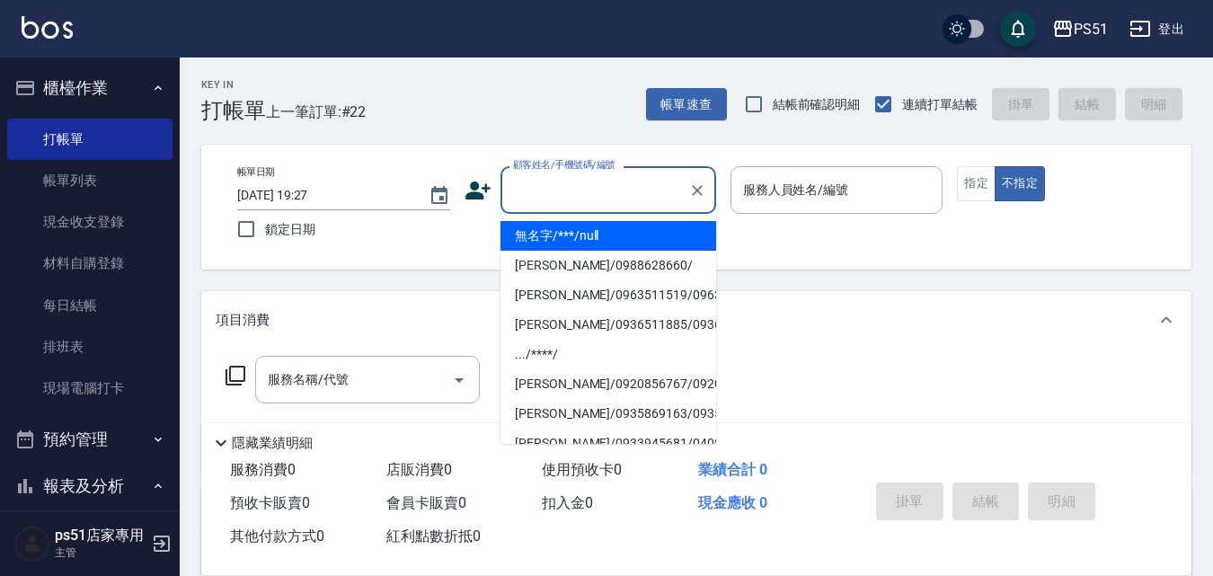
click at [600, 230] on li "無名字/***/null" at bounding box center [609, 236] width 216 height 30
type input "無名字/***/null"
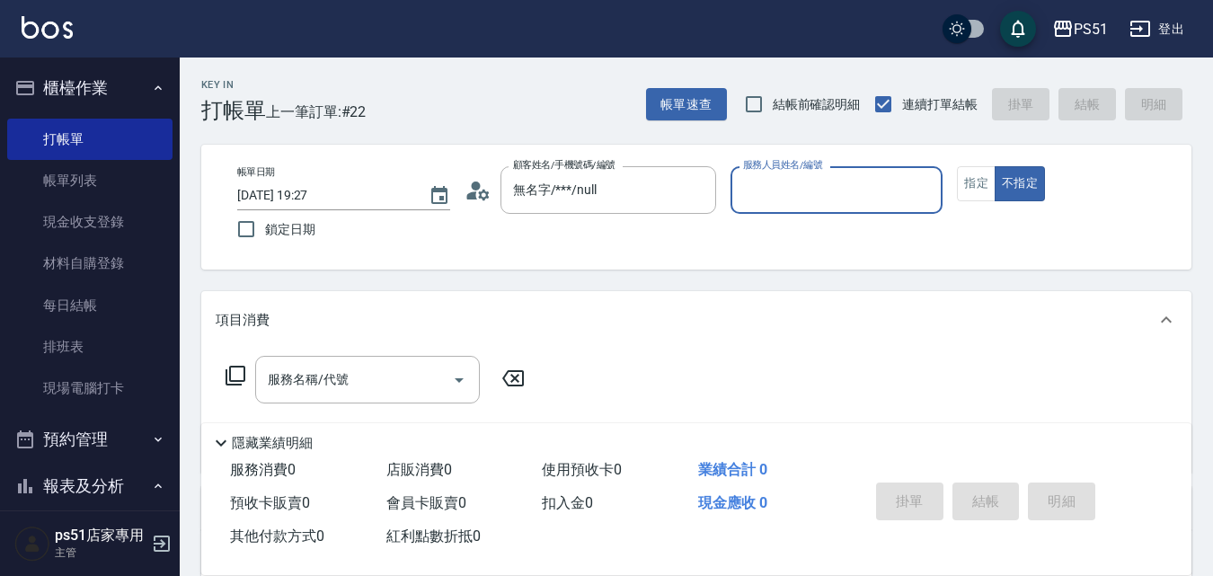
click at [803, 188] on input "服務人員姓名/編號" at bounding box center [837, 189] width 197 height 31
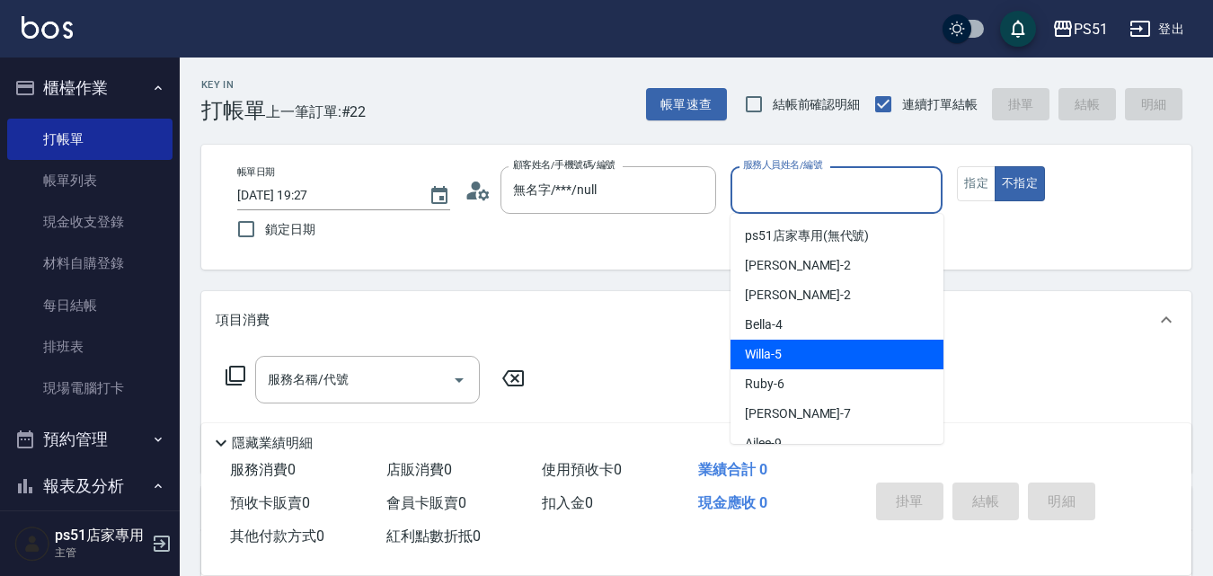
click at [831, 342] on div "Willa -5" at bounding box center [837, 355] width 213 height 30
type input "Willa-5"
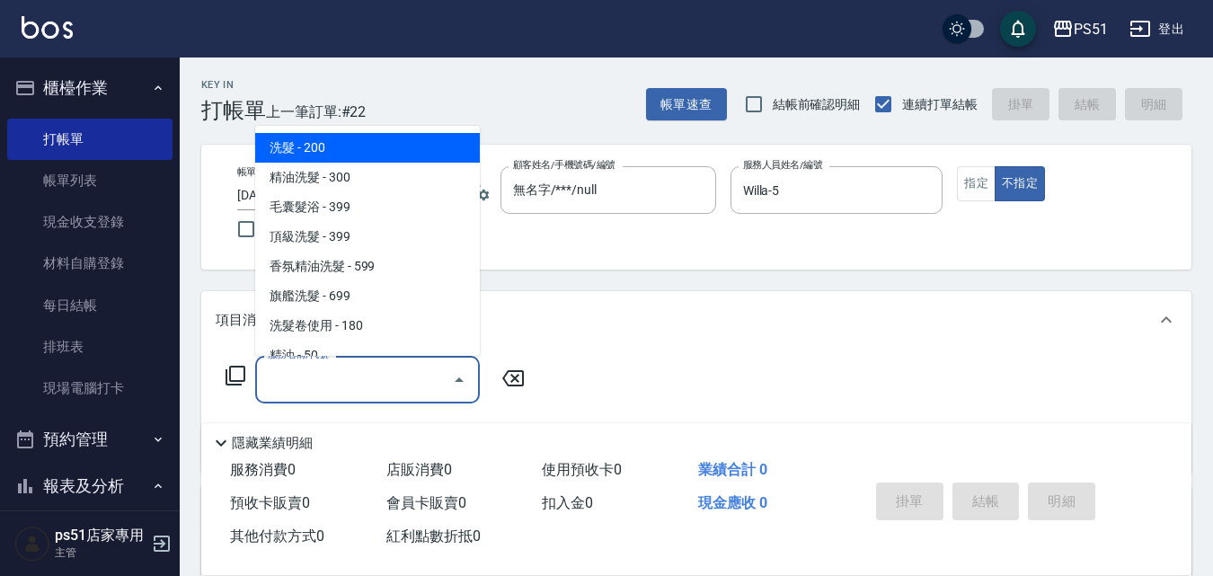
click at [275, 377] on div "服務名稱/代號 服務名稱/代號" at bounding box center [367, 380] width 225 height 48
click at [412, 143] on span "洗髮 - 200" at bounding box center [367, 148] width 225 height 30
type input "洗髮(101)"
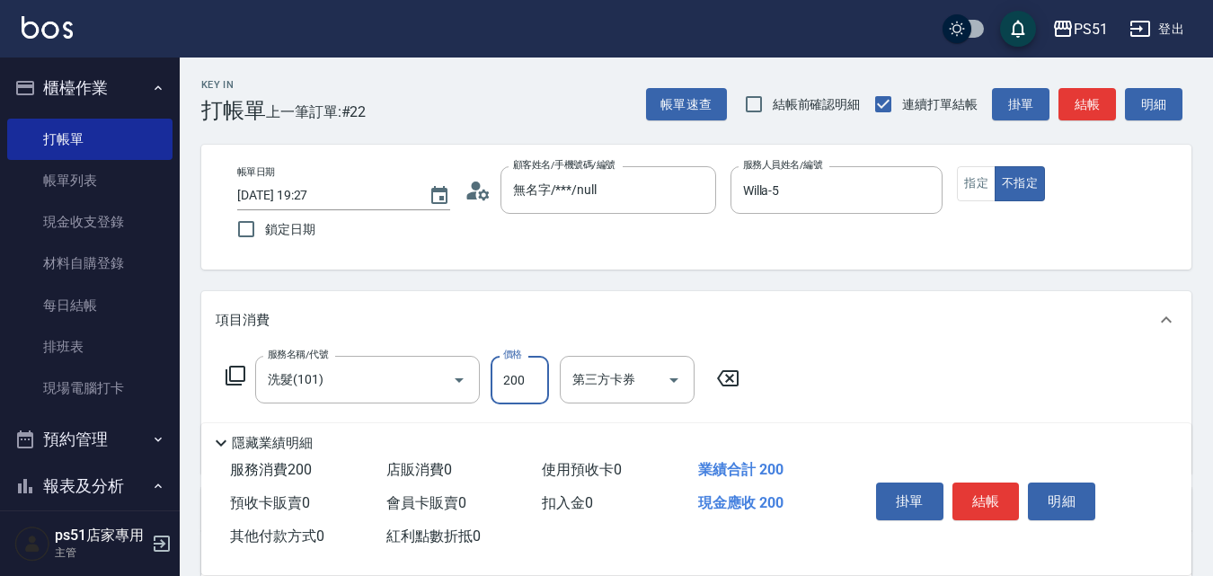
click at [522, 386] on input "200" at bounding box center [520, 380] width 58 height 49
type input "300"
click at [990, 485] on button "結帳" at bounding box center [986, 502] width 67 height 38
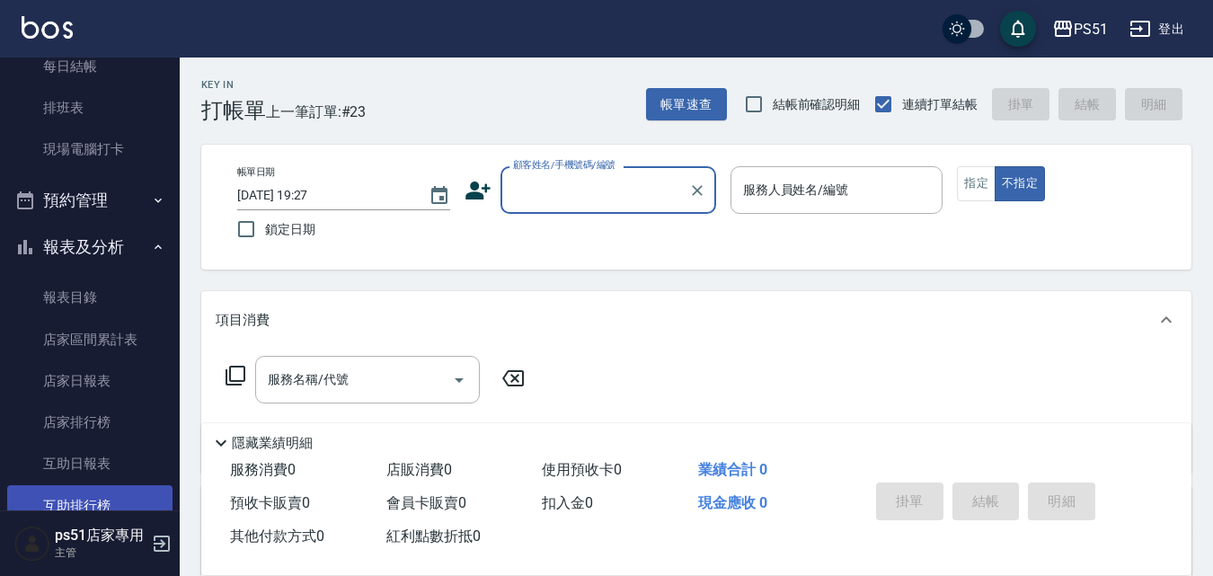
scroll to position [420, 0]
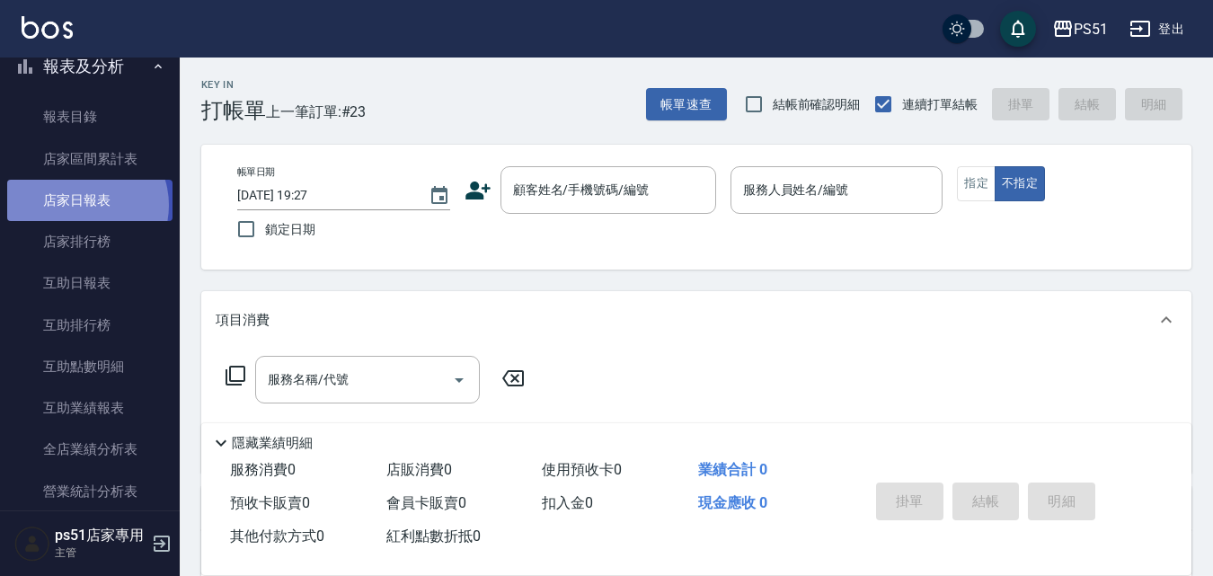
click at [80, 206] on link "店家日報表" at bounding box center [89, 200] width 165 height 41
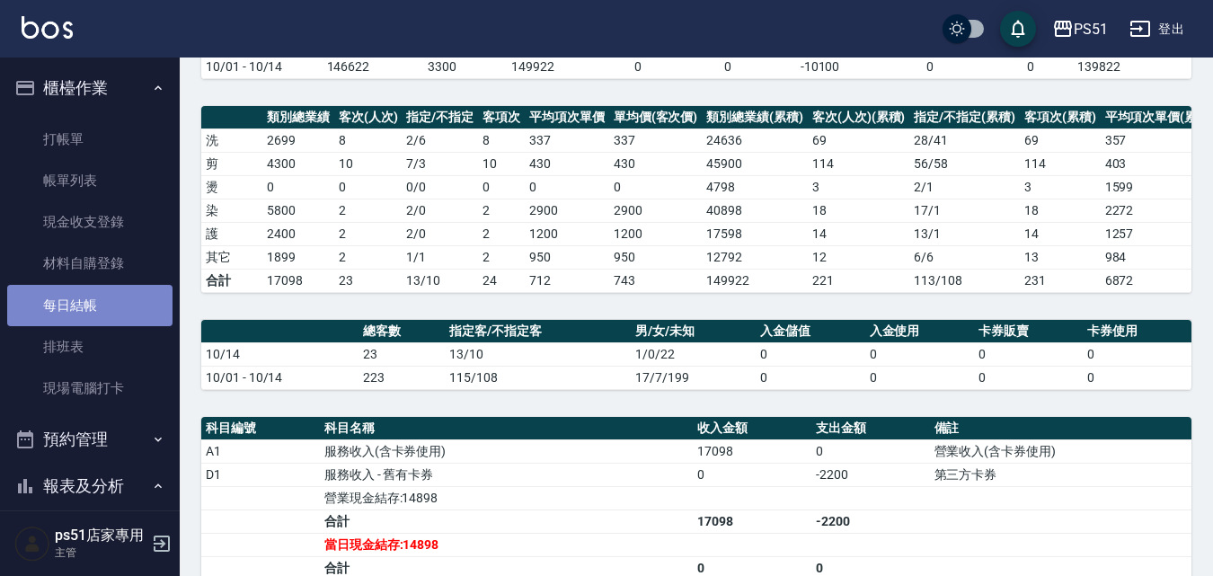
click at [103, 303] on link "每日結帳" at bounding box center [89, 305] width 165 height 41
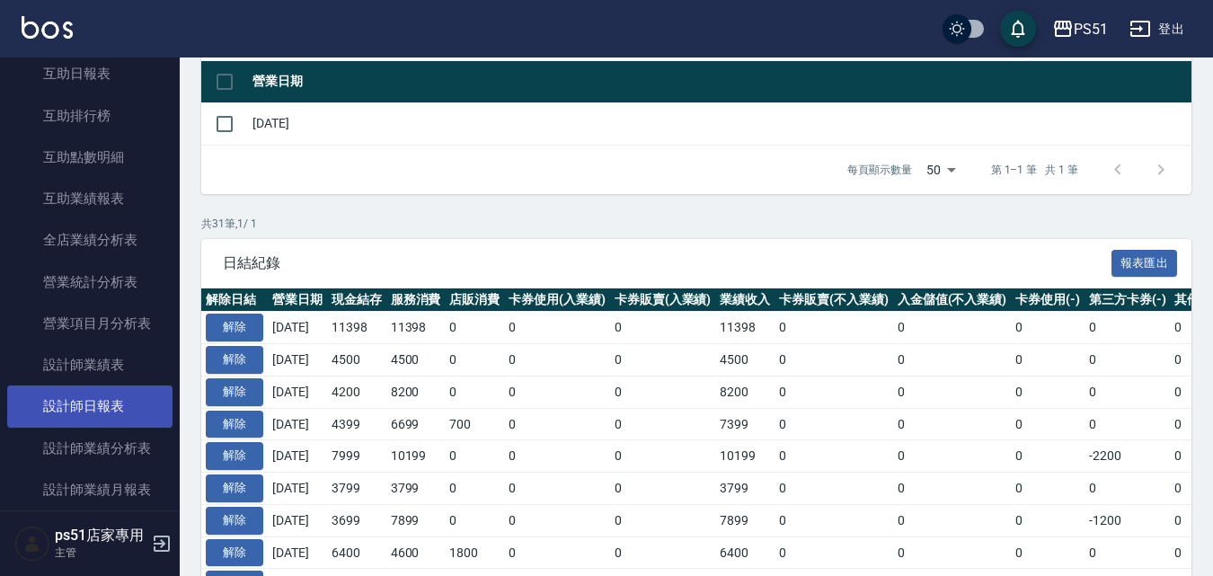
scroll to position [839, 0]
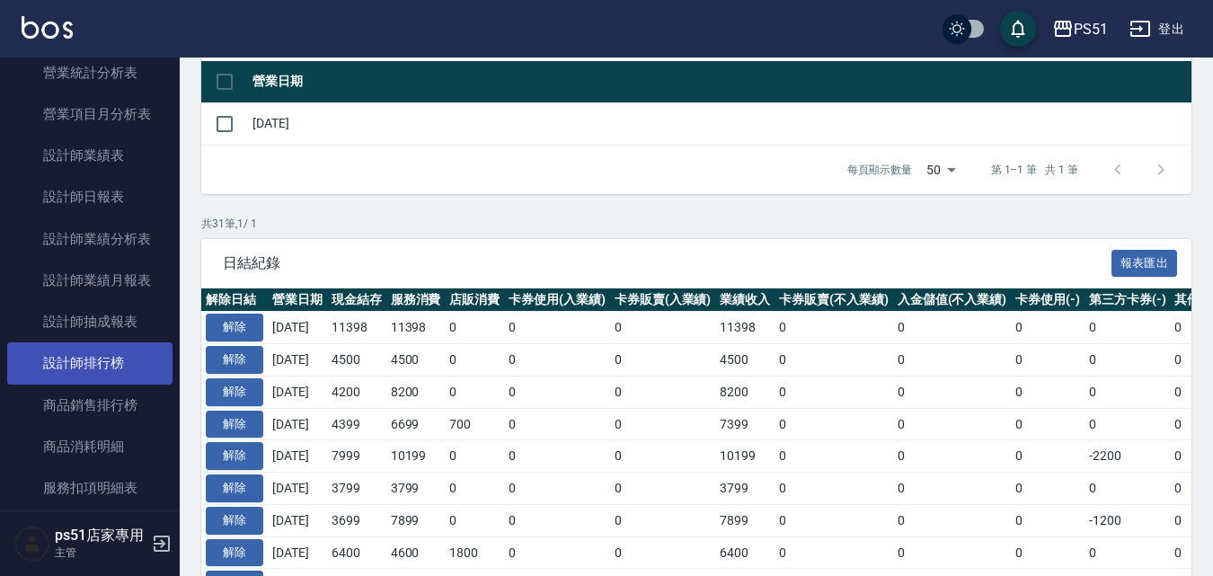
click at [136, 354] on link "設計師排行榜" at bounding box center [89, 362] width 165 height 41
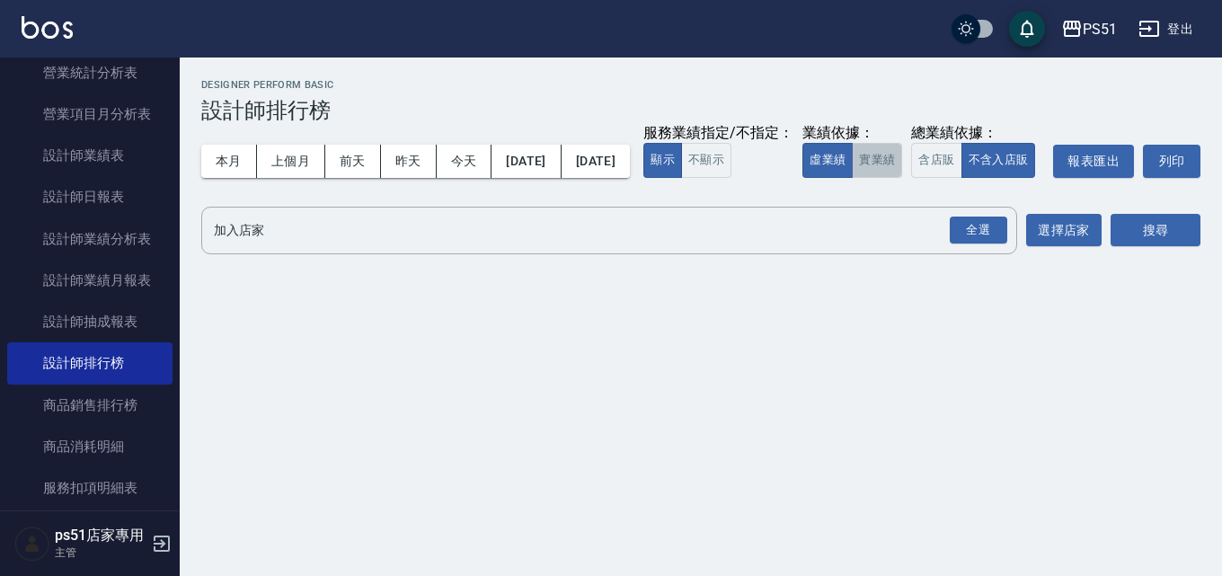
click at [852, 178] on button "實業績" at bounding box center [877, 160] width 50 height 35
click at [981, 244] on div "全選" at bounding box center [979, 231] width 58 height 28
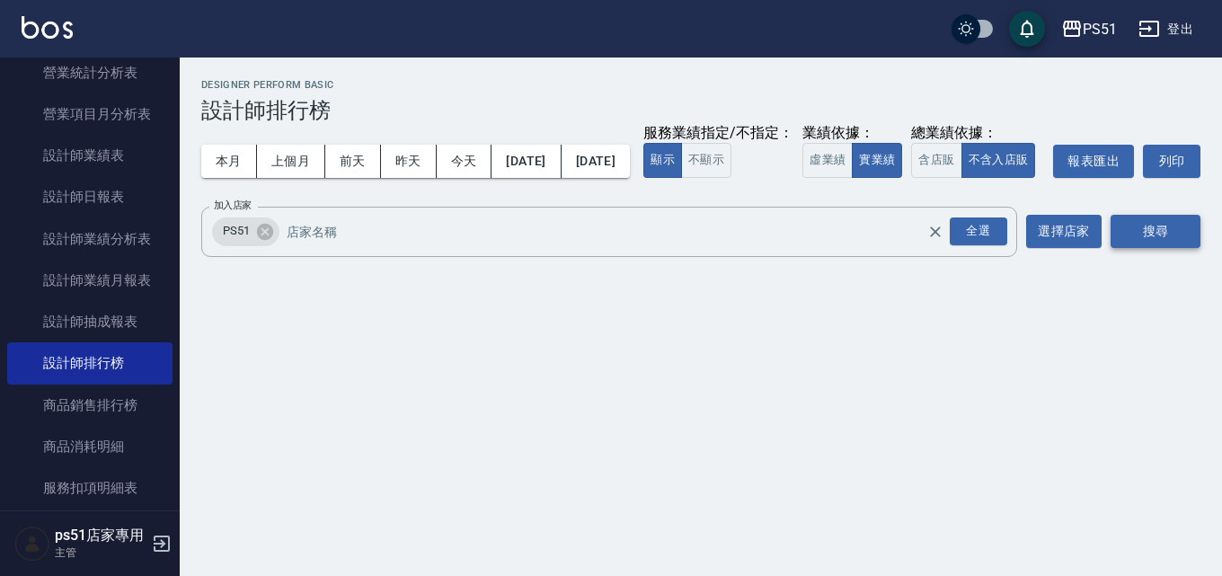
click at [1132, 248] on button "搜尋" at bounding box center [1156, 231] width 90 height 33
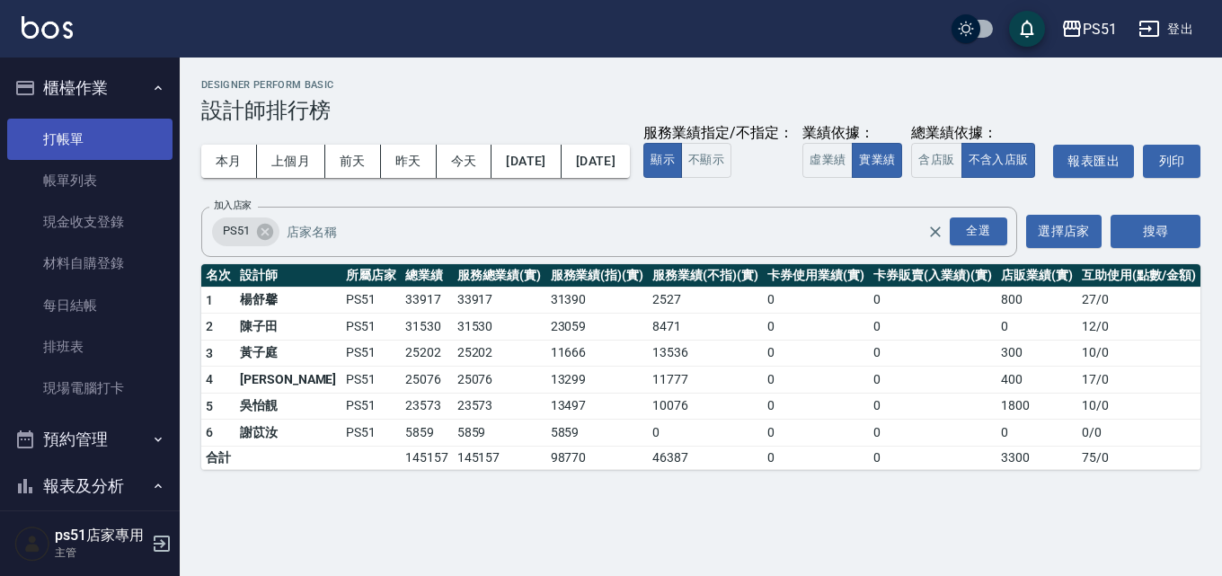
click at [113, 150] on link "打帳單" at bounding box center [89, 139] width 165 height 41
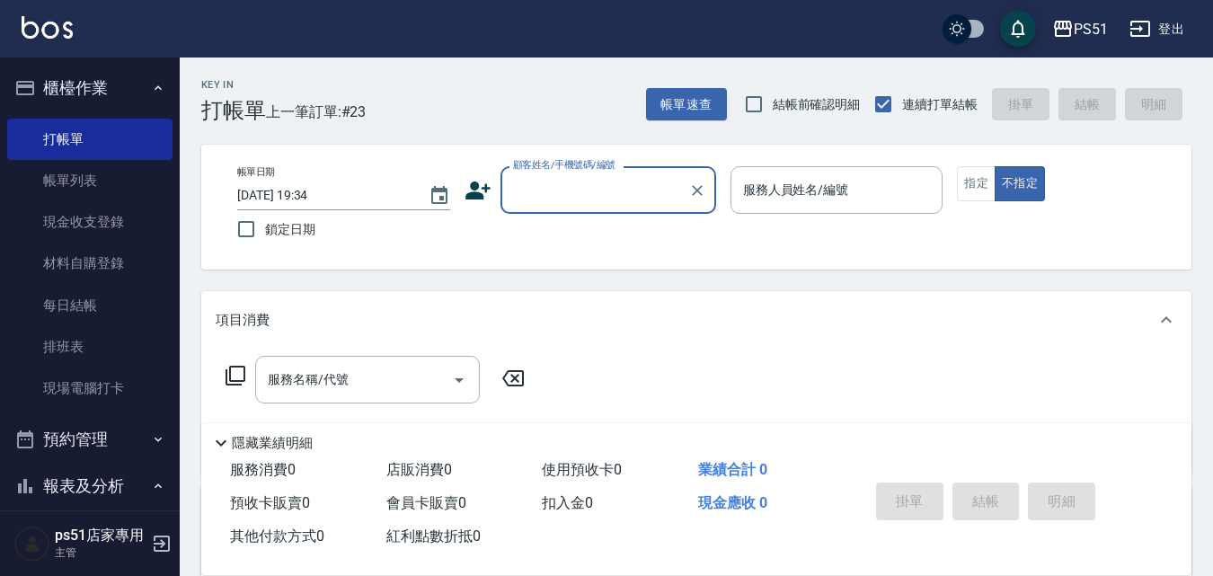
click at [465, 108] on div "Key In 打帳單 上一筆訂單:#23 帳單速查 結帳前確認明細 連續打單結帳 掛單 結帳 明細" at bounding box center [686, 91] width 1012 height 66
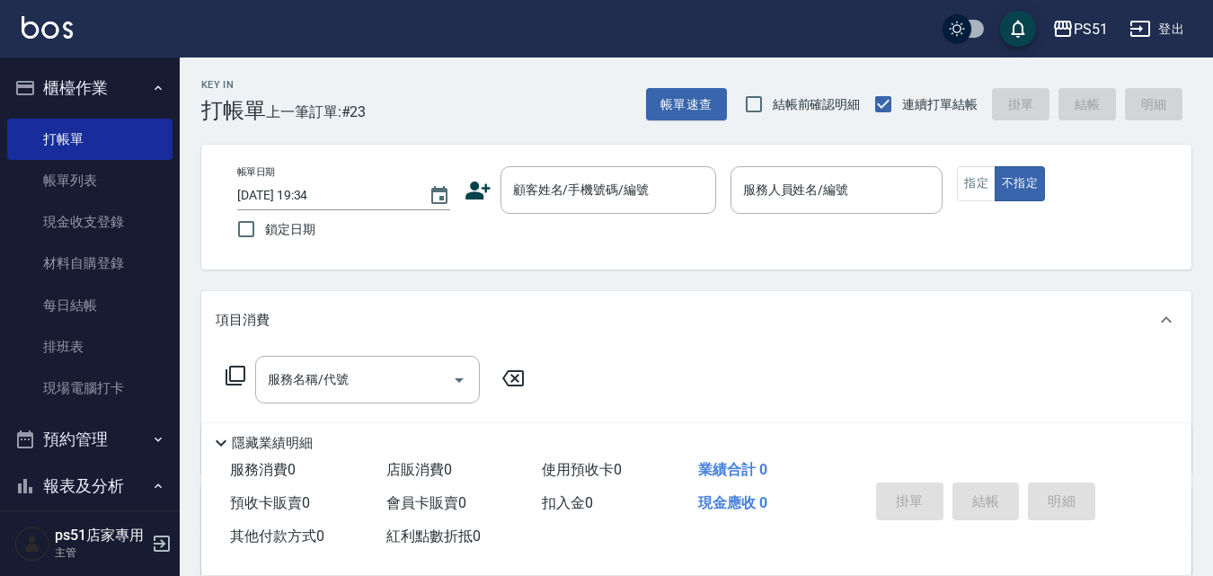
click at [449, 144] on div "Key In 打帳單 上一筆訂單:#23 帳單速查 結帳前確認明細 連續打單結帳 掛單 結帳 明細 帳單日期 [DATE] 19:34 鎖定日期 顧客姓名/手…" at bounding box center [697, 467] width 1034 height 818
click at [453, 130] on div "Key In 打帳單 上一筆訂單:#23 帳單速查 結帳前確認明細 連續打單結帳 掛單 結帳 明細 帳單日期 [DATE] 19:34 鎖定日期 顧客姓名/手…" at bounding box center [697, 467] width 1034 height 818
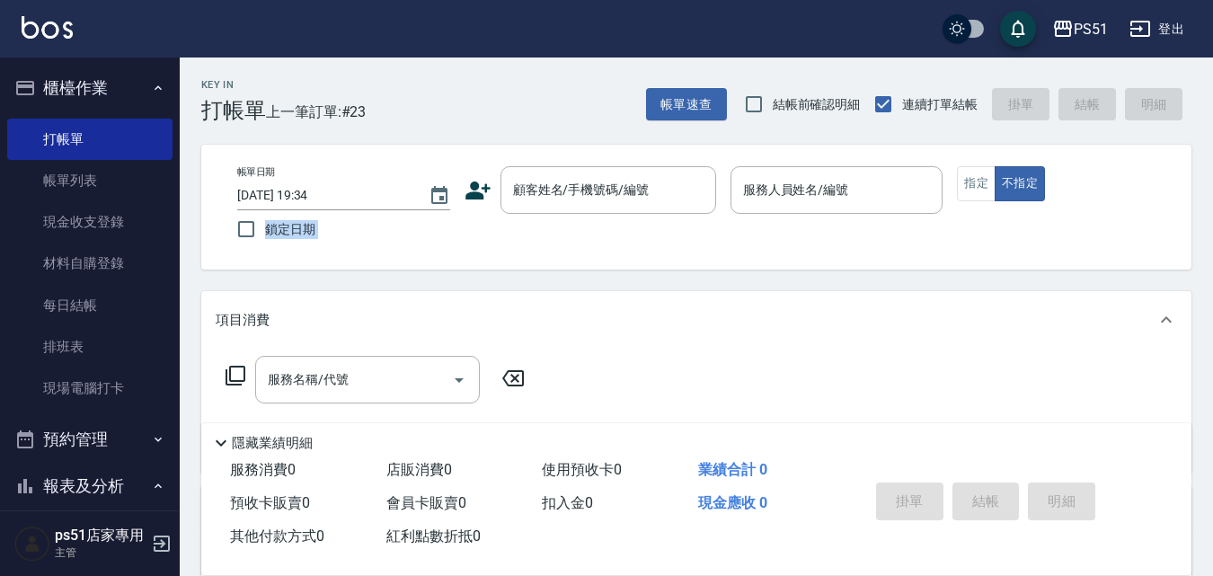
click at [453, 130] on div "Key In 打帳單 上一筆訂單:#23 帳單速查 結帳前確認明細 連續打單結帳 掛單 結帳 明細 帳單日期 [DATE] 19:34 鎖定日期 顧客姓名/手…" at bounding box center [697, 467] width 1034 height 818
click at [452, 147] on div "帳單日期 [DATE] 19:34 鎖定日期 顧客姓名/手機號碼/編號 顧客姓名/手機號碼/編號 服務人員姓名/編號 服務人員姓名/編號 指定 不指定" at bounding box center [696, 207] width 990 height 125
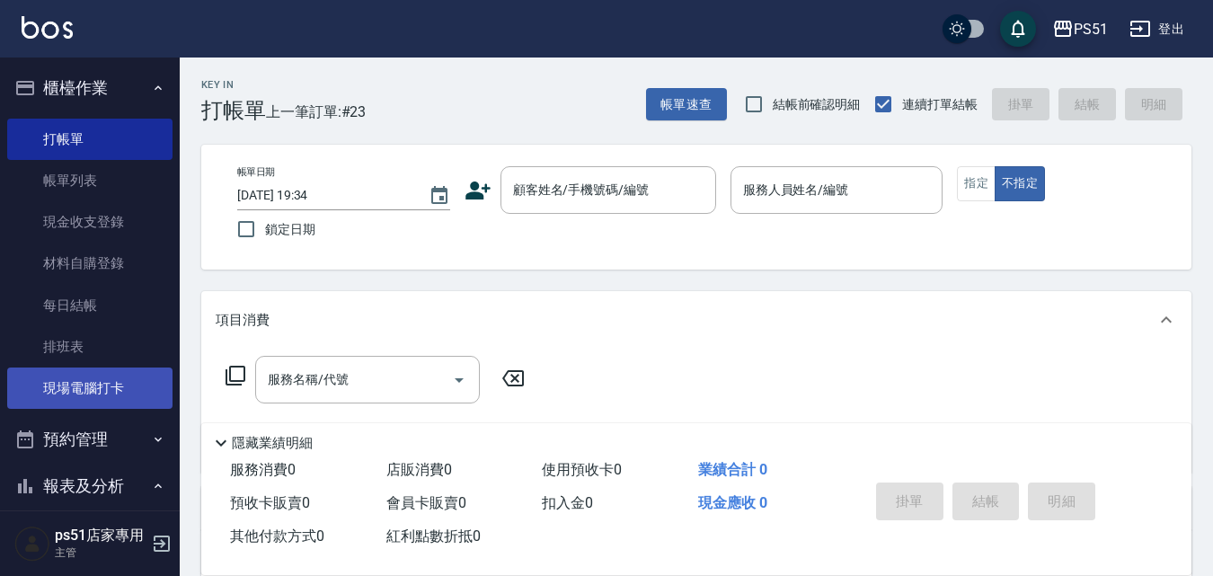
click at [123, 388] on link "現場電腦打卡" at bounding box center [89, 388] width 165 height 41
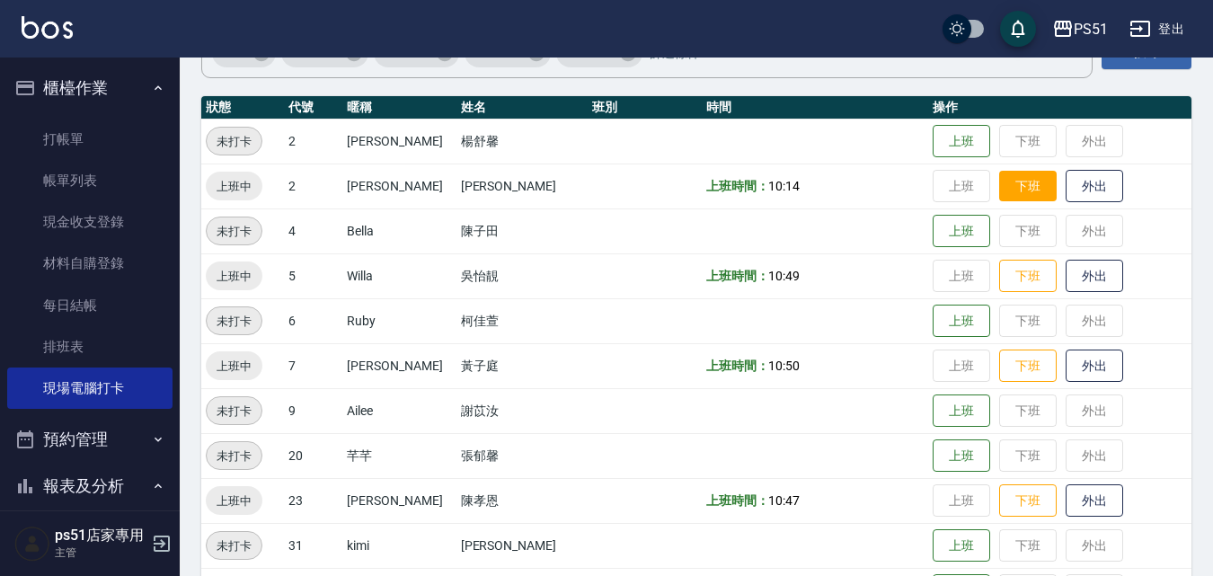
scroll to position [209, 0]
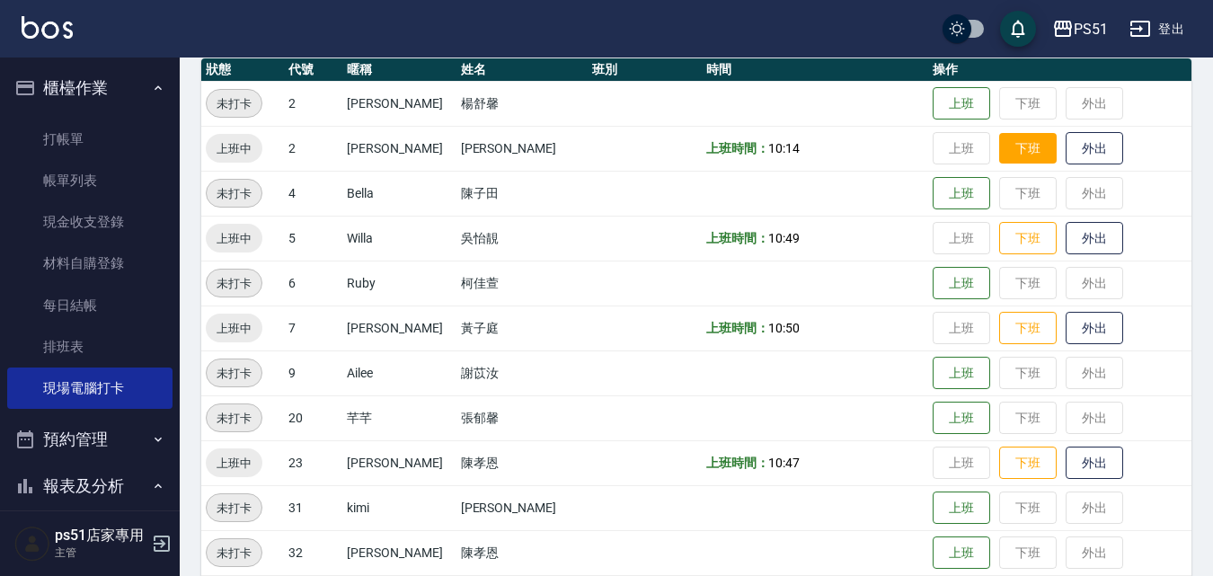
click at [1000, 158] on button "下班" at bounding box center [1028, 148] width 58 height 31
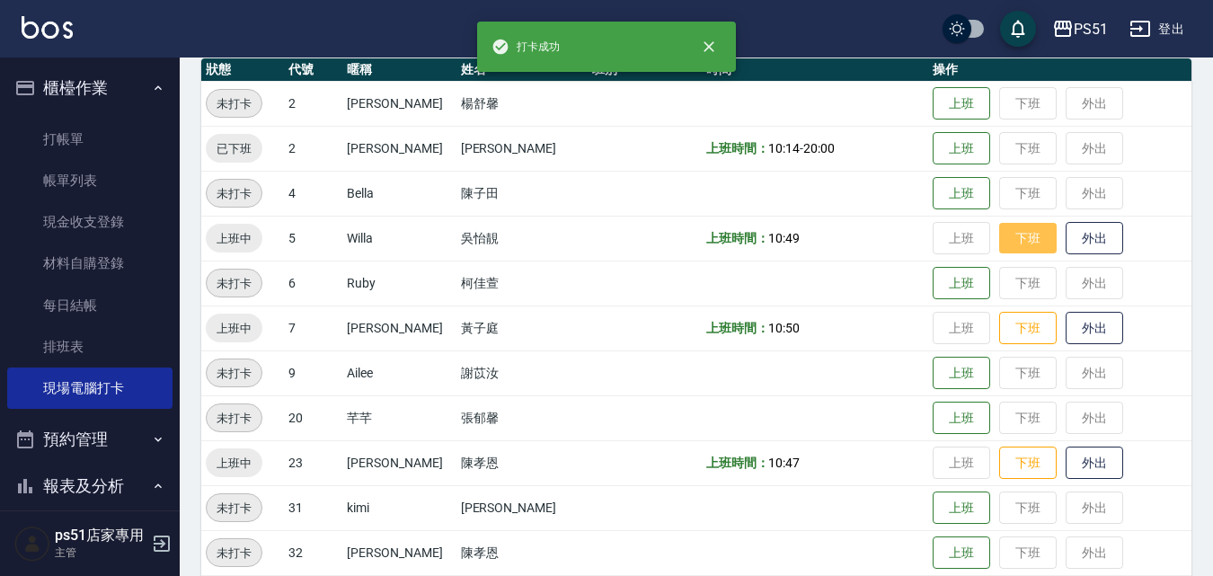
click at [1005, 239] on button "下班" at bounding box center [1028, 238] width 58 height 31
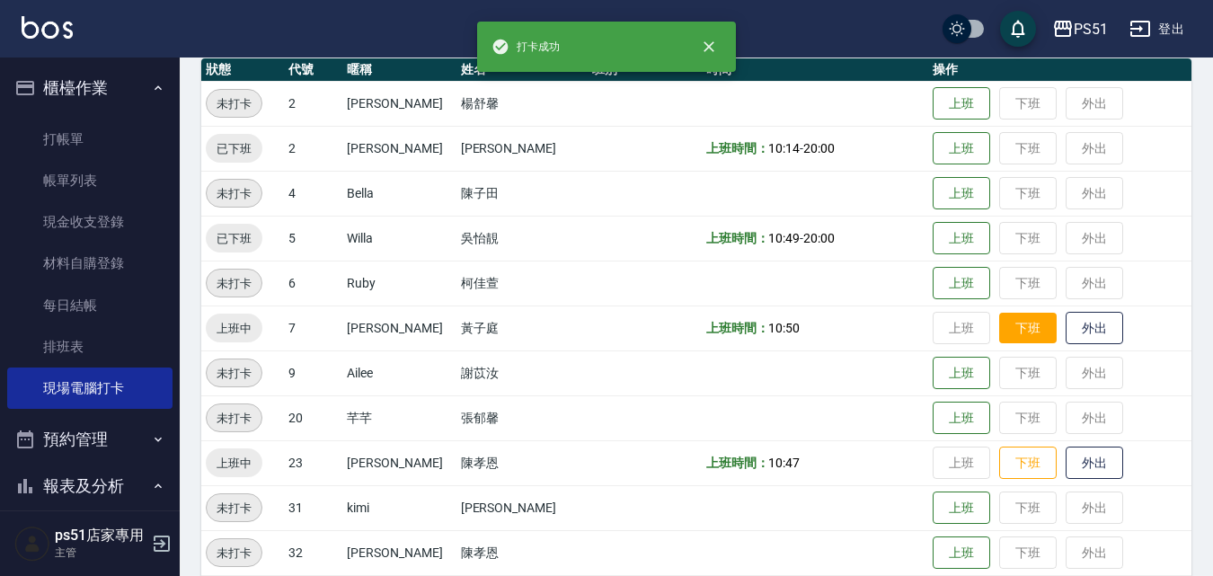
click at [1011, 324] on button "下班" at bounding box center [1028, 328] width 58 height 31
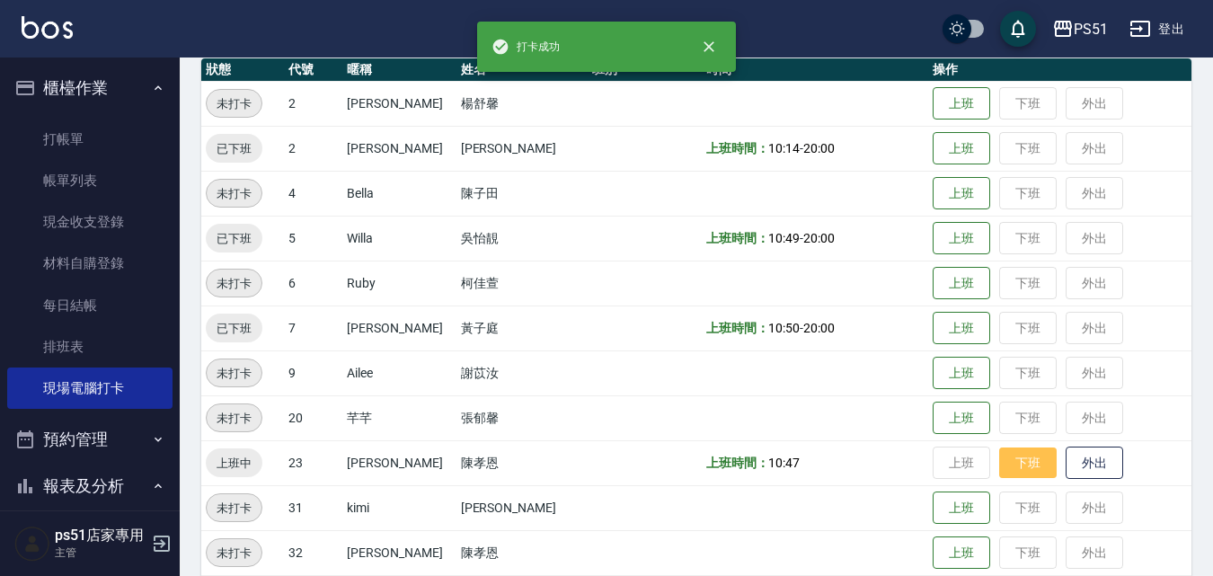
click at [1025, 472] on button "下班" at bounding box center [1028, 463] width 58 height 31
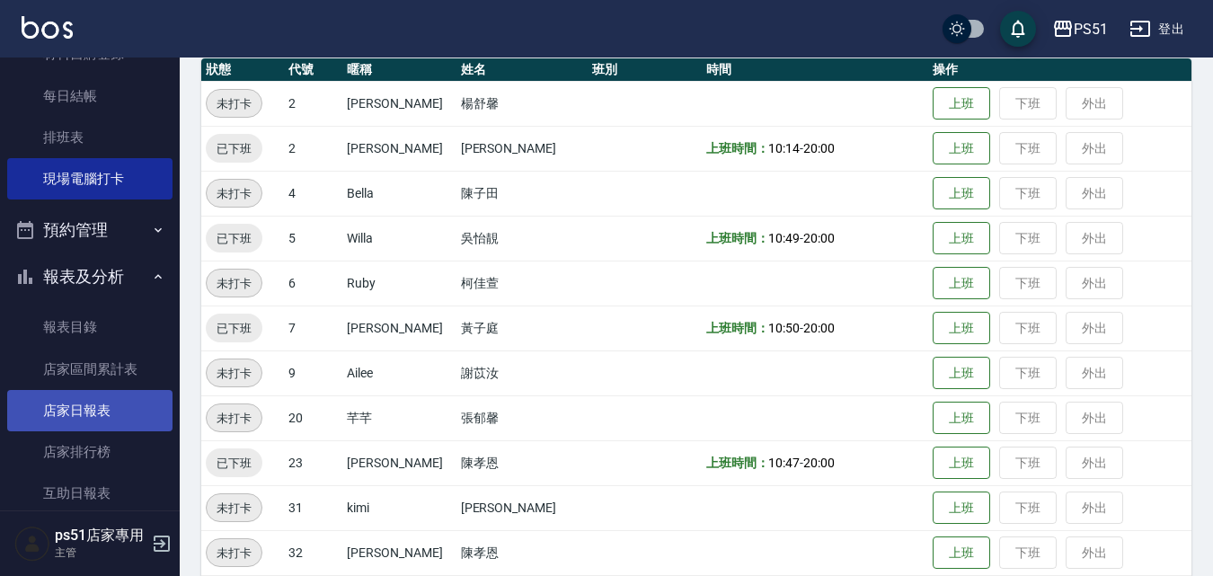
click at [125, 406] on link "店家日報表" at bounding box center [89, 410] width 165 height 41
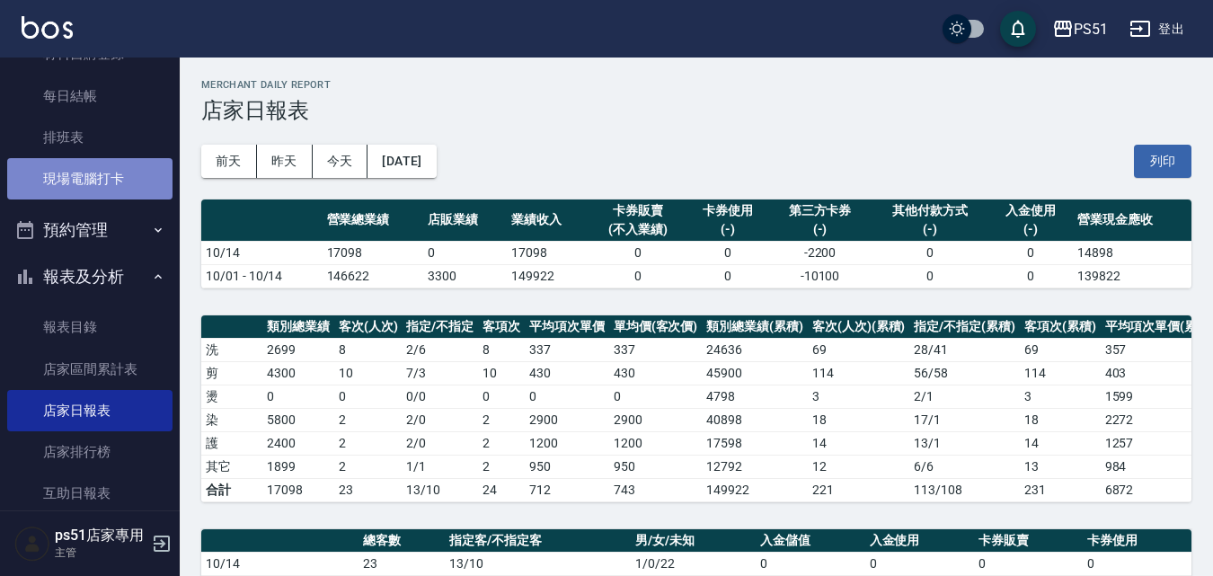
click at [139, 165] on link "現場電腦打卡" at bounding box center [89, 178] width 165 height 41
